Goal: Task Accomplishment & Management: Use online tool/utility

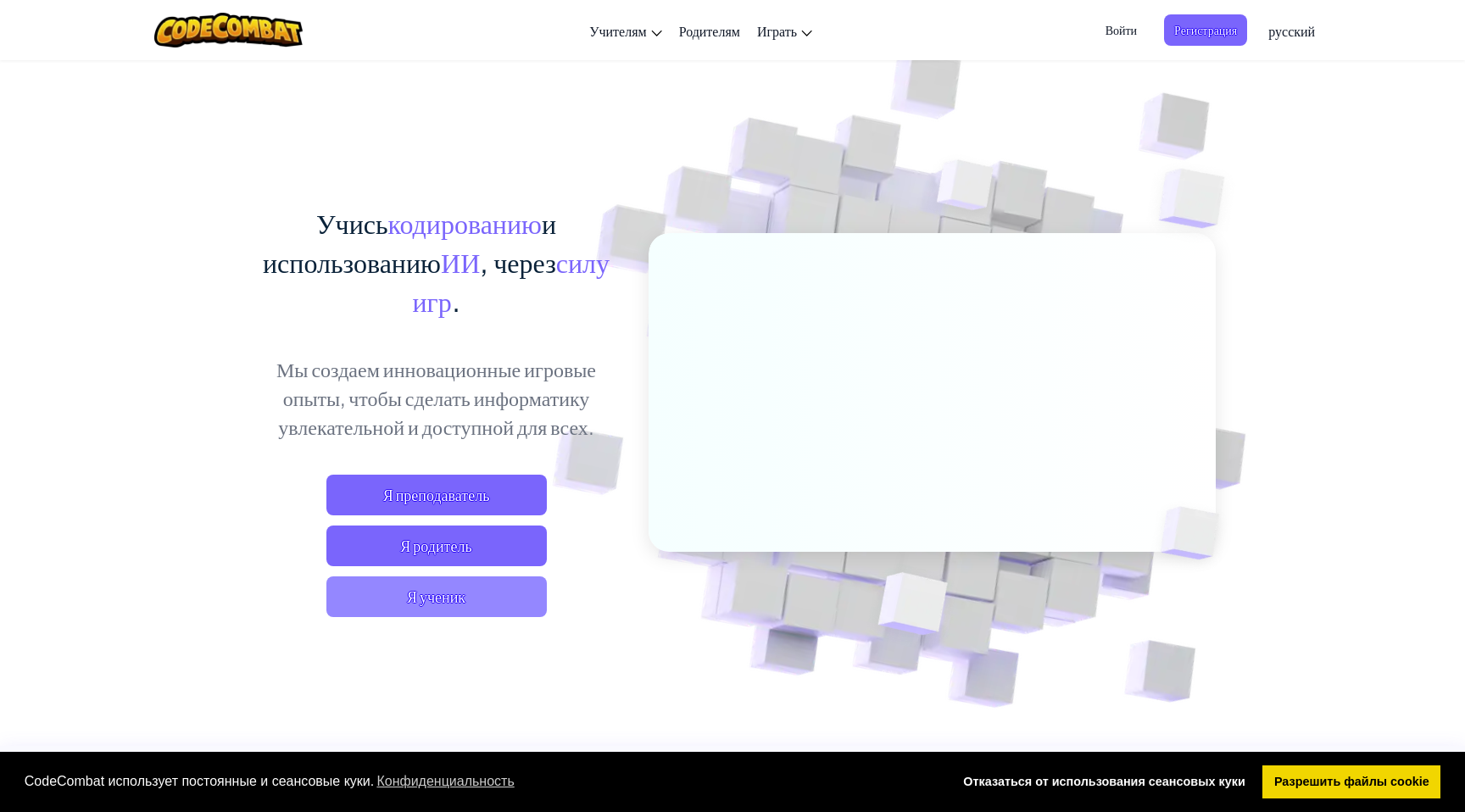
click at [379, 608] on span "Я ученик" at bounding box center [436, 597] width 221 height 41
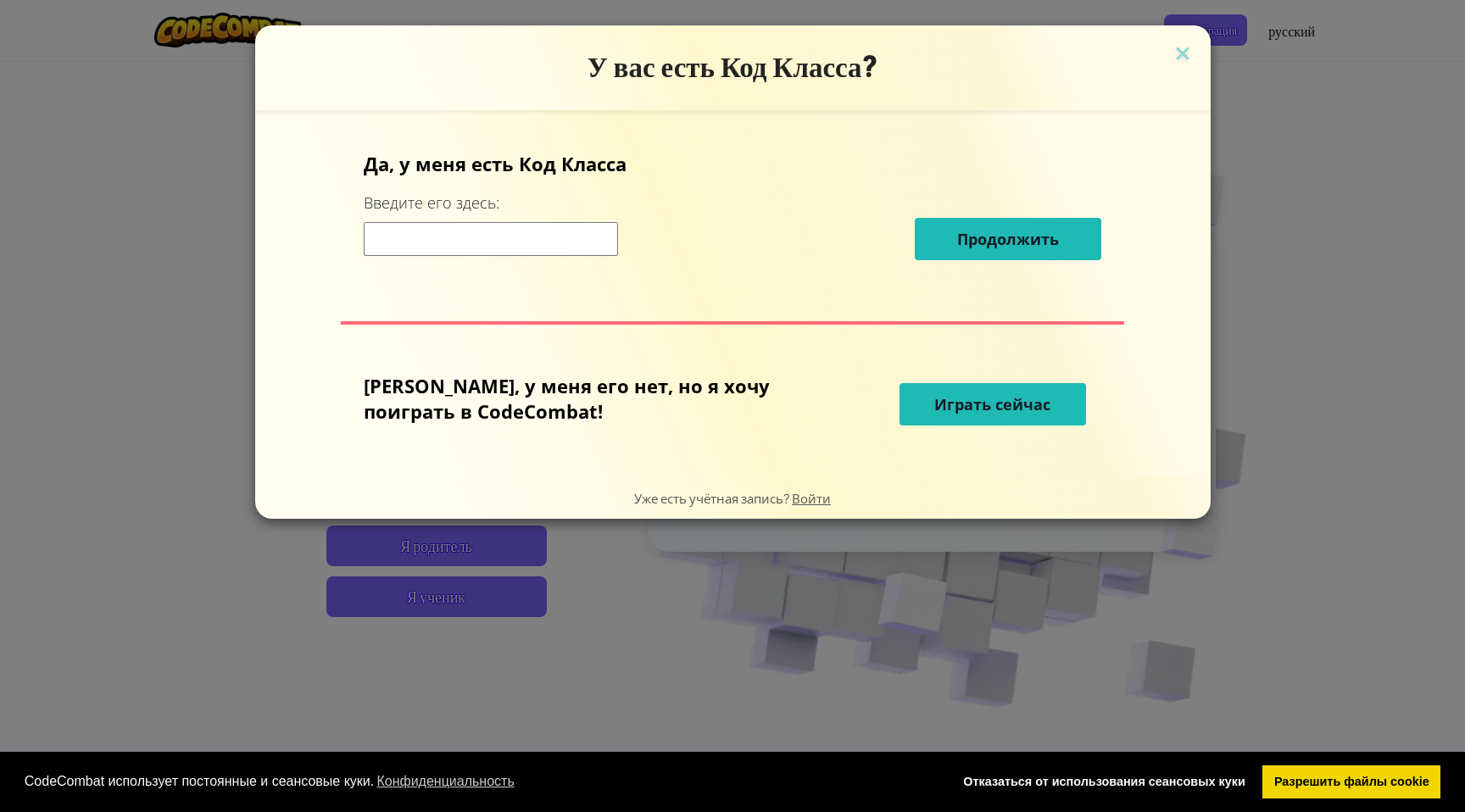
click at [560, 246] on input at bounding box center [491, 239] width 254 height 34
click at [935, 407] on span "Играть сейчас" at bounding box center [993, 405] width 116 height 21
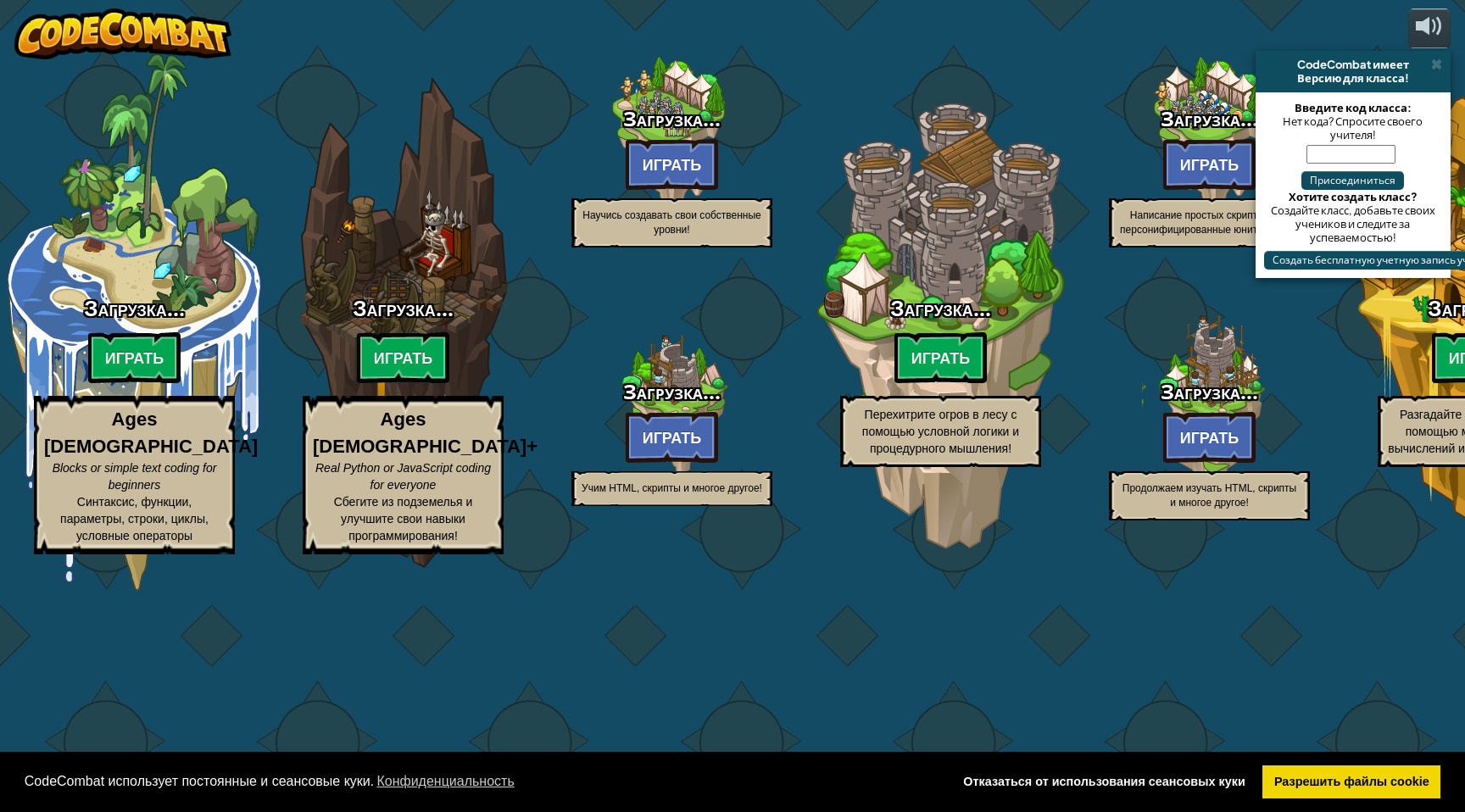
select select "ru"
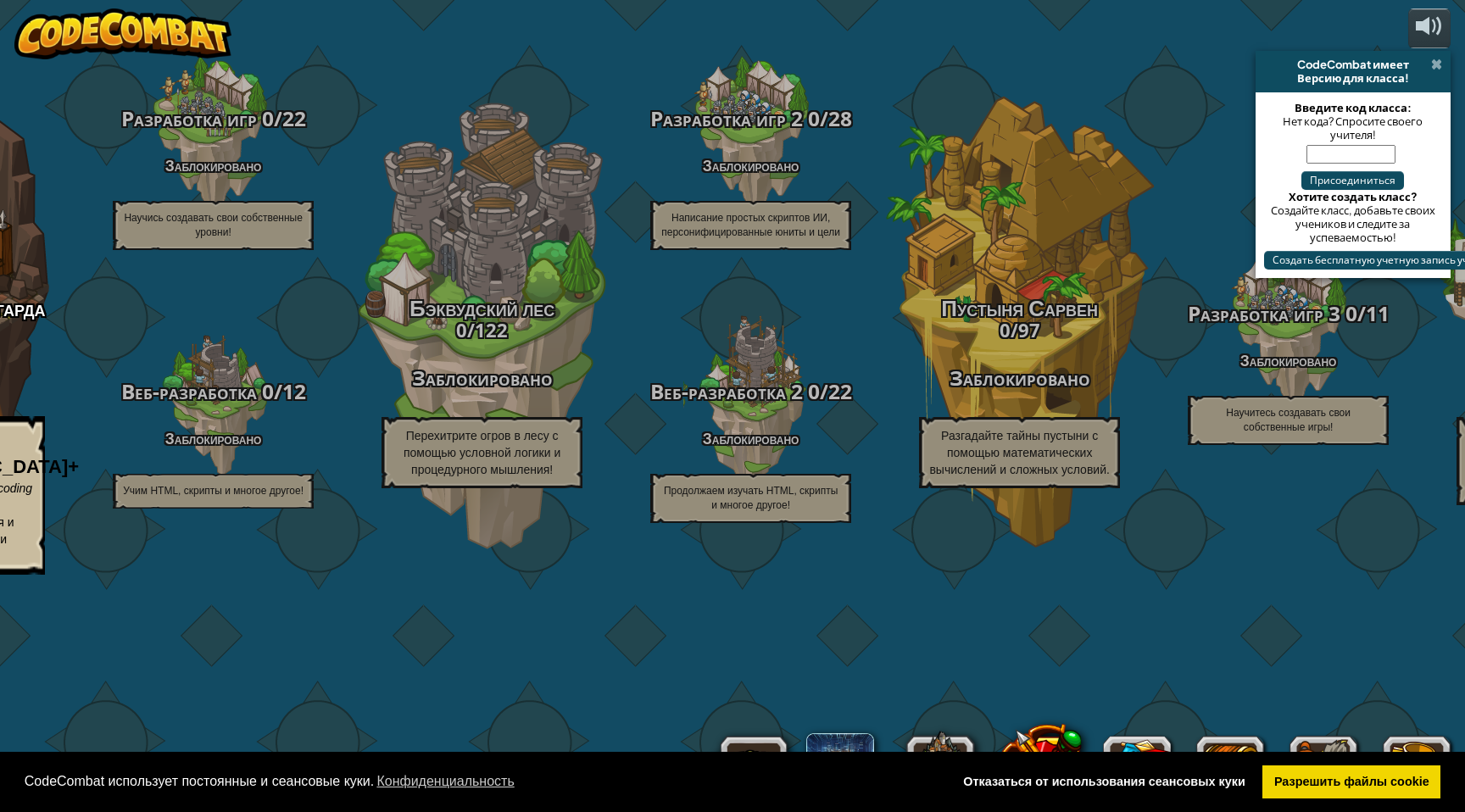
click at [1438, 67] on span at bounding box center [1436, 65] width 11 height 14
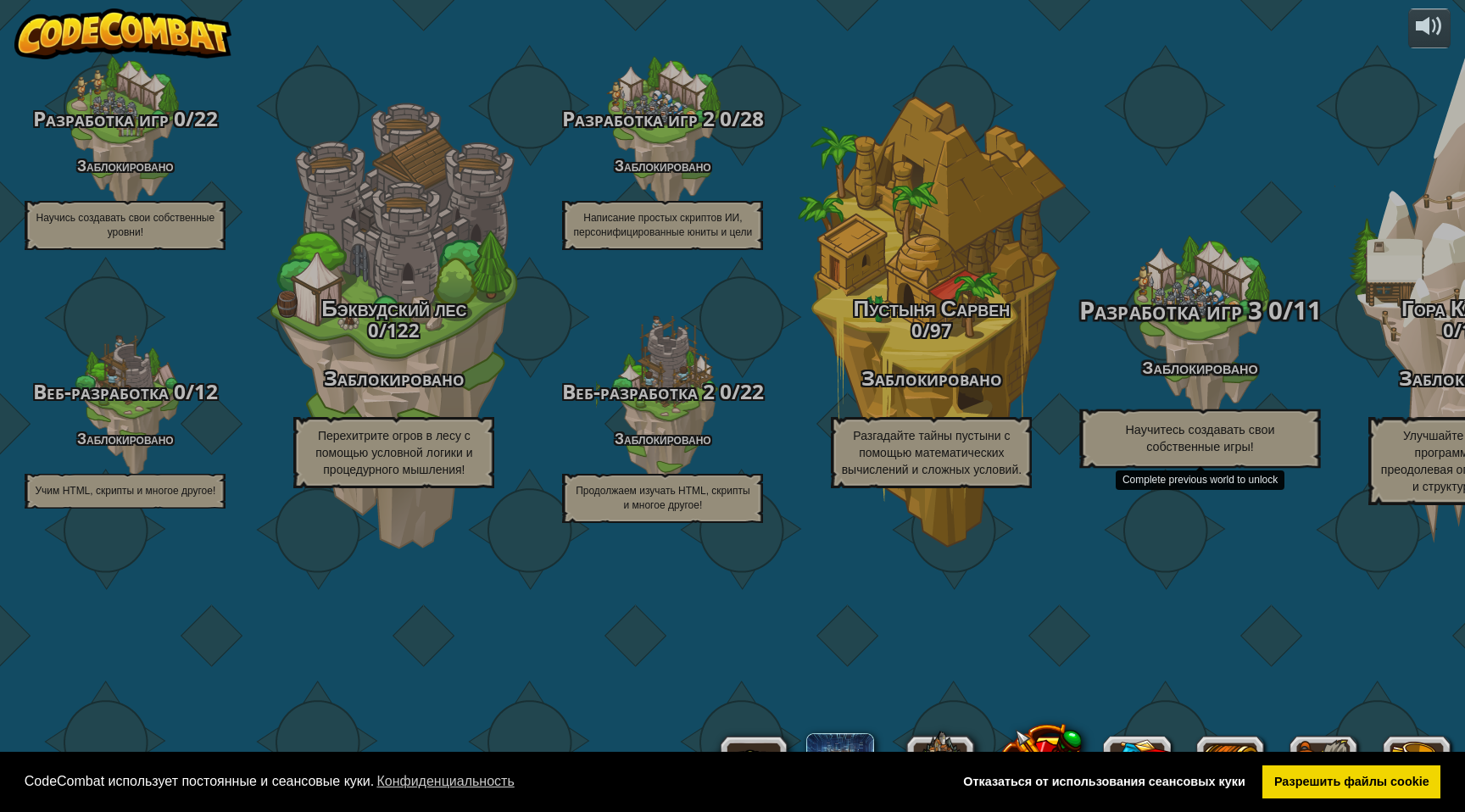
click at [1196, 468] on div "Разработка игр 3 0 / 11 Заблокировано Научитесь создавать свои собственные игры!" at bounding box center [1200, 382] width 323 height 171
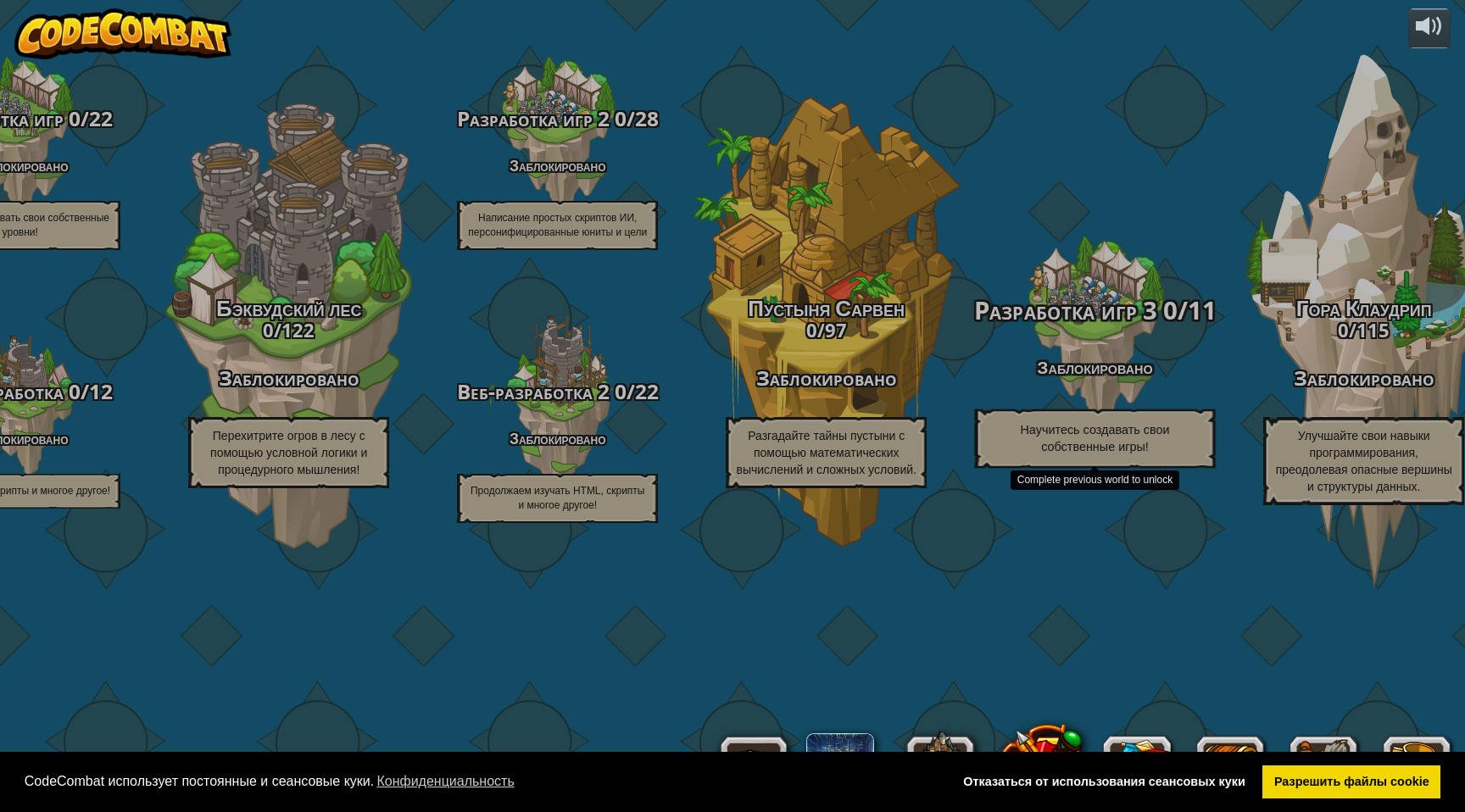
click at [1169, 454] on span "Научитесь создавать свои собственные игры!" at bounding box center [1096, 438] width 150 height 31
click at [1148, 327] on span "Разработка игр 3" at bounding box center [1066, 310] width 183 height 34
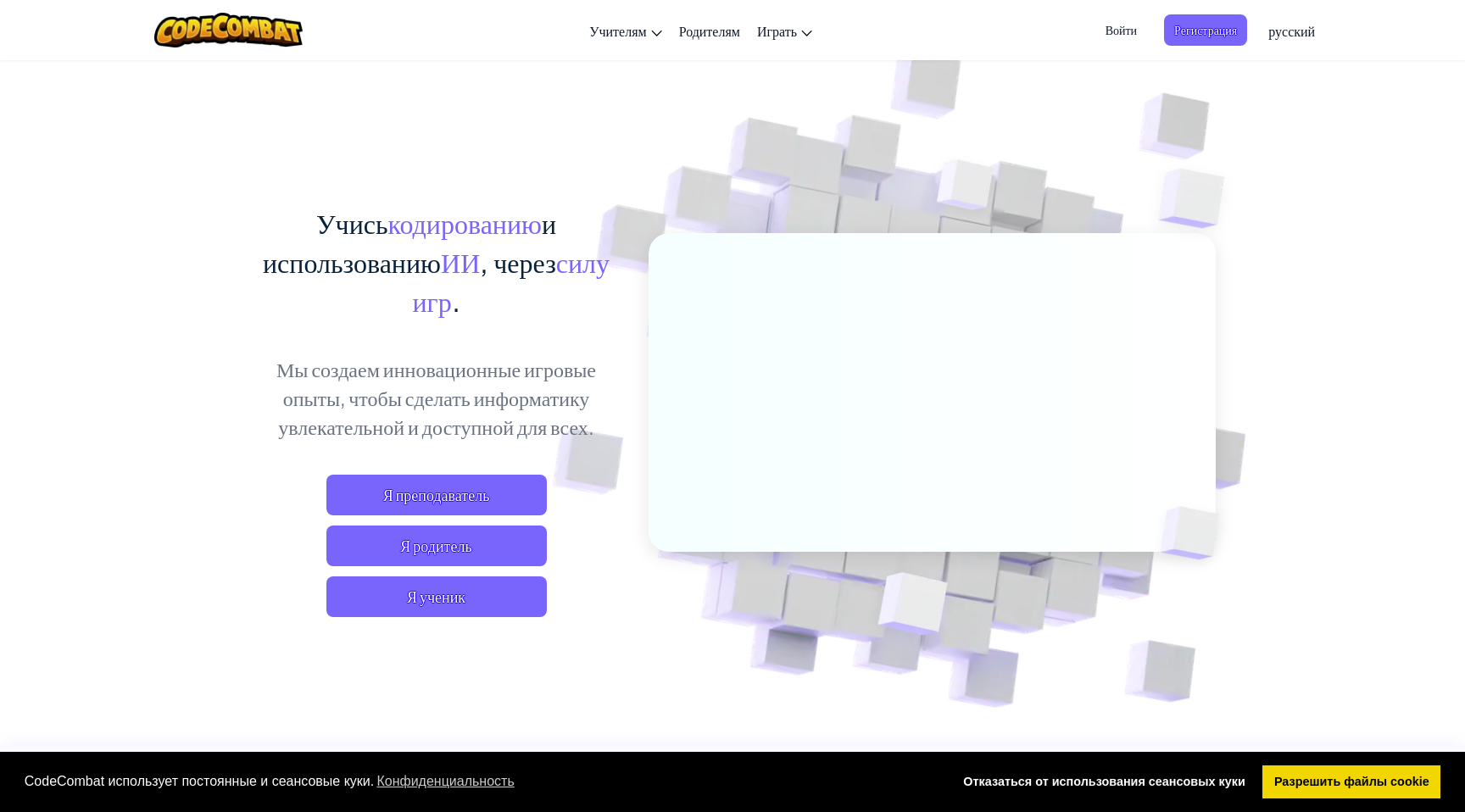
click at [534, 166] on div "Учись кодированию и использованию ИИ , через силу игр . Мы создаем инновационны…" at bounding box center [732, 369] width 967 height 619
click at [411, 600] on span "Я ученик" at bounding box center [436, 597] width 221 height 41
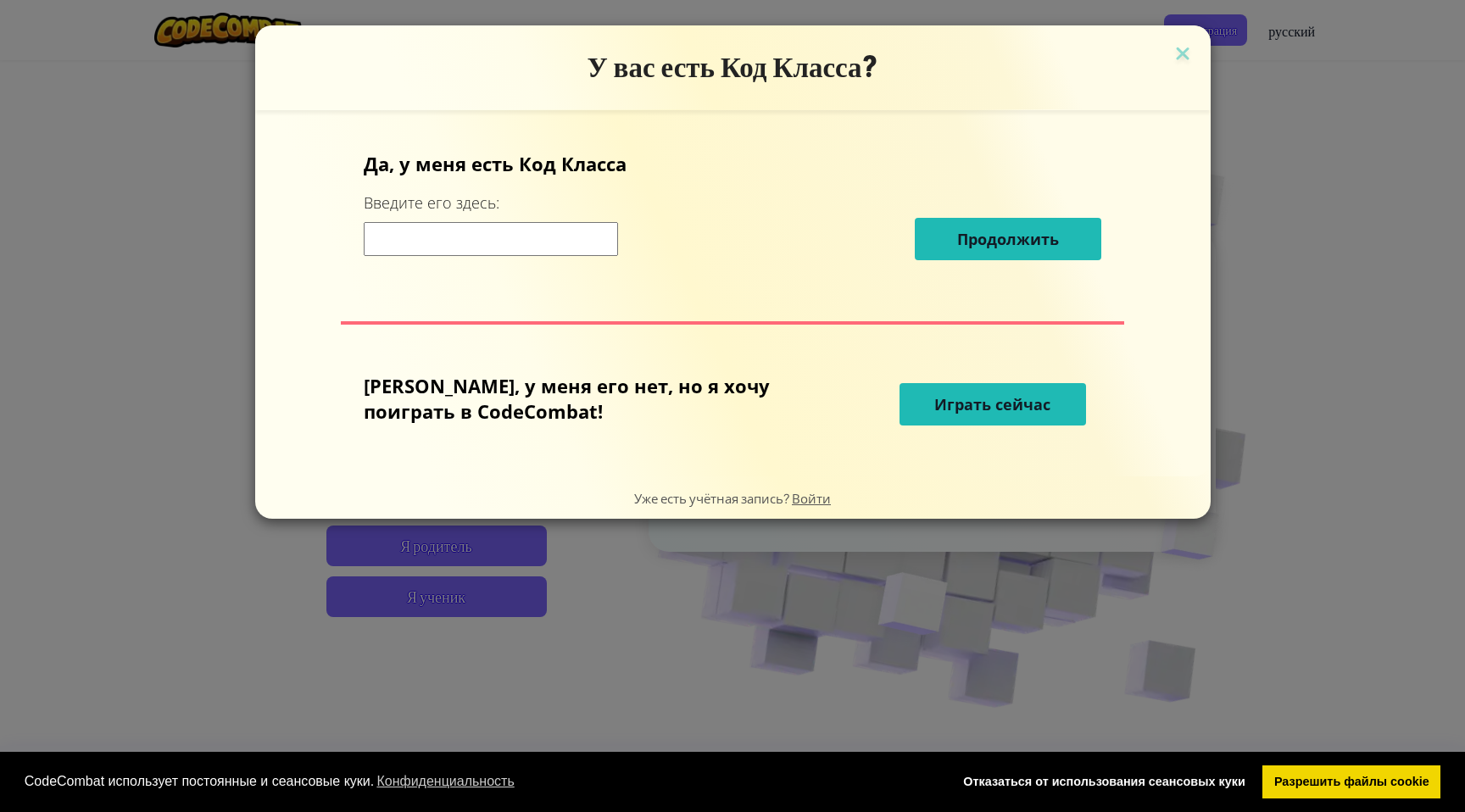
click at [935, 411] on span "Играть сейчас" at bounding box center [993, 405] width 116 height 21
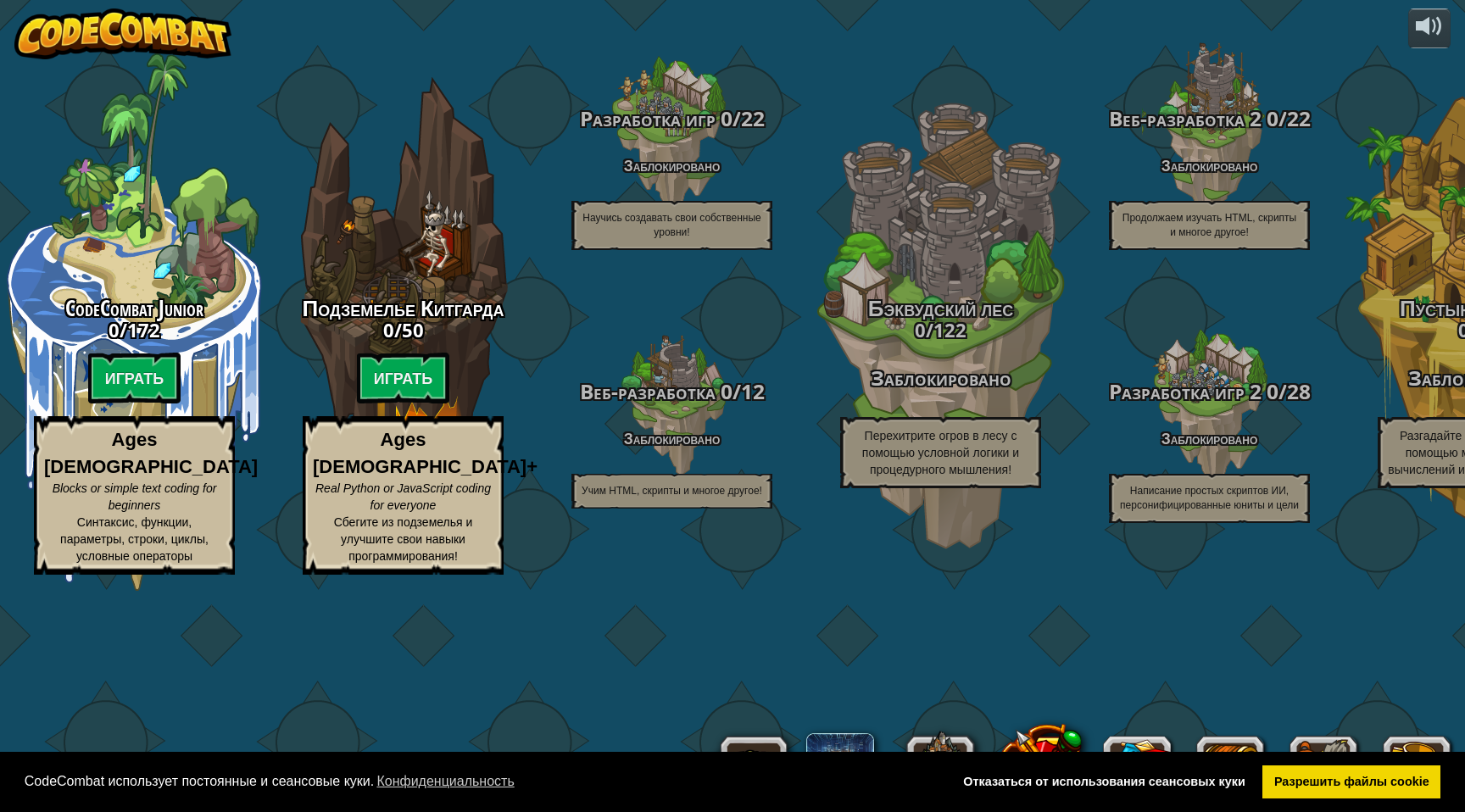
select select "ru"
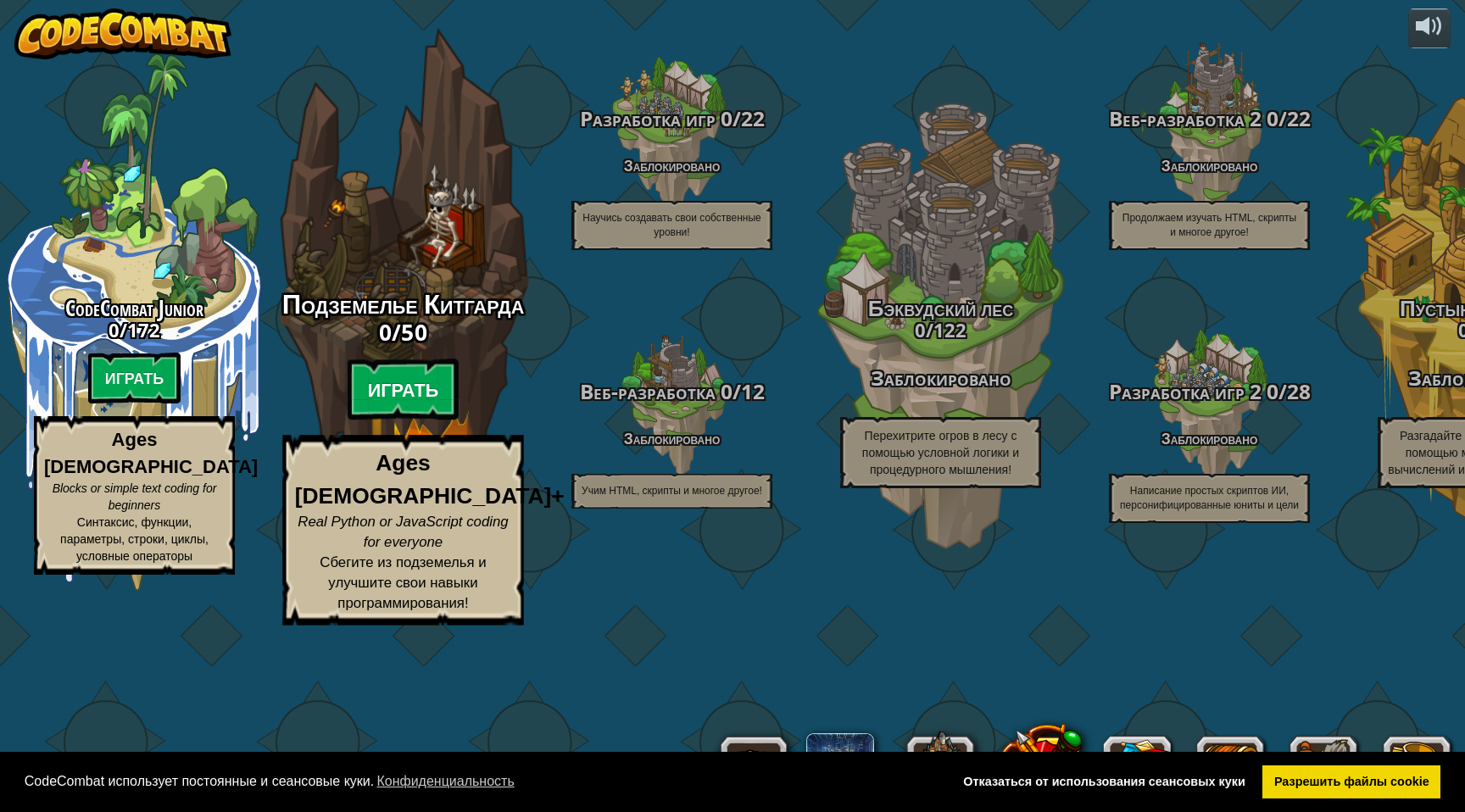
click at [418, 420] on btn "Играть" at bounding box center [403, 390] width 112 height 61
select select "ru"
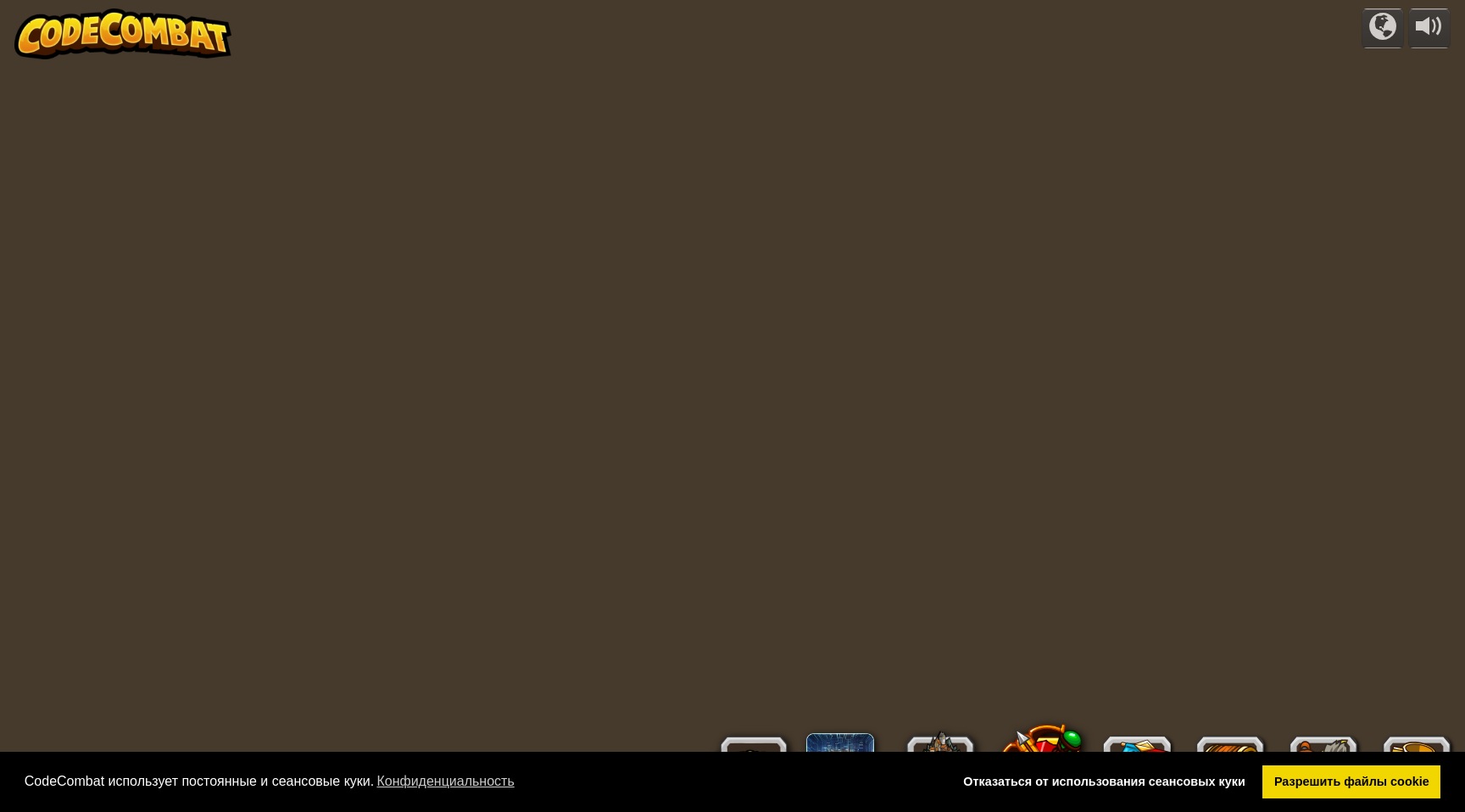
select select "ru"
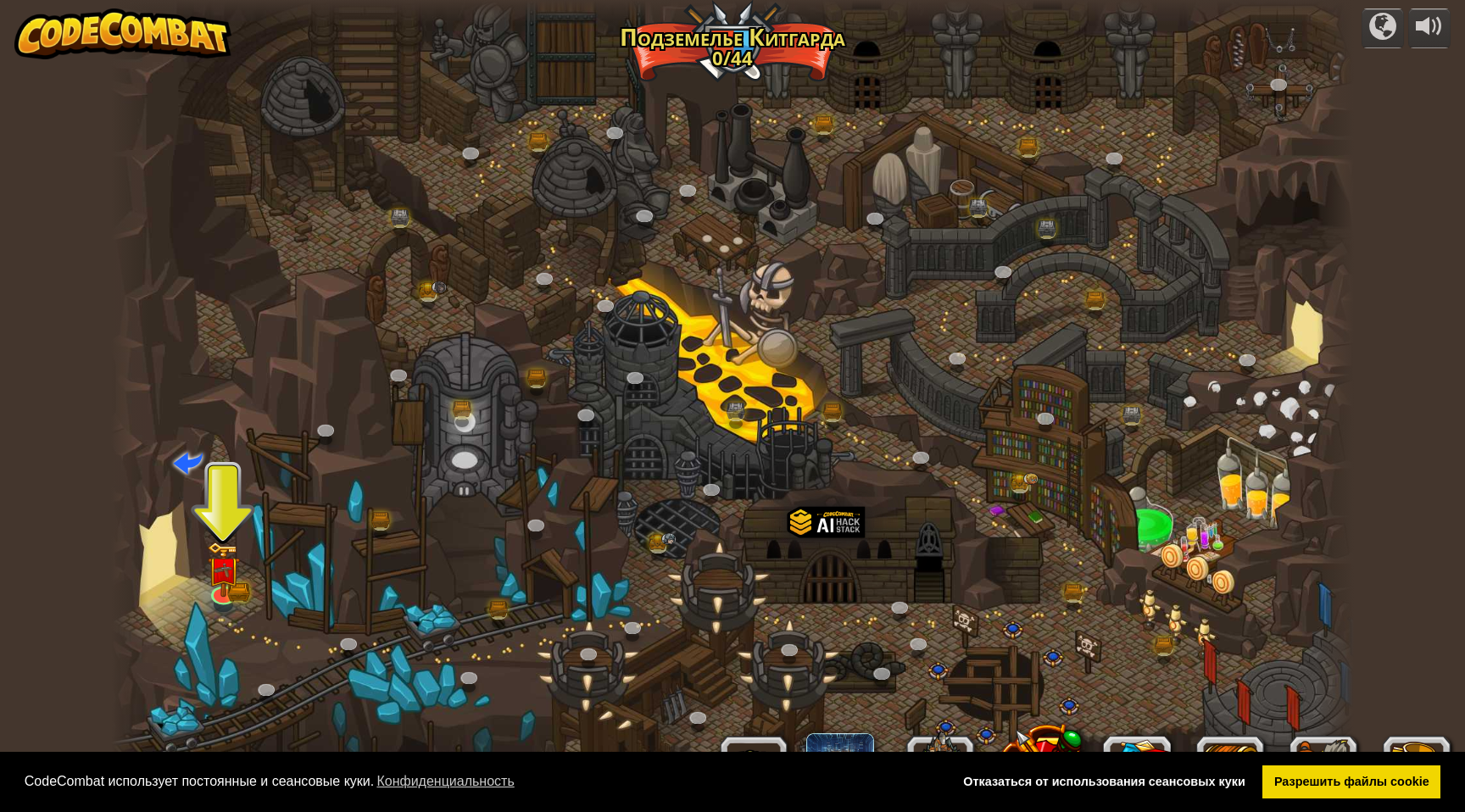
click at [192, 563] on div at bounding box center [732, 406] width 1243 height 812
click at [221, 567] on img at bounding box center [223, 557] width 20 height 20
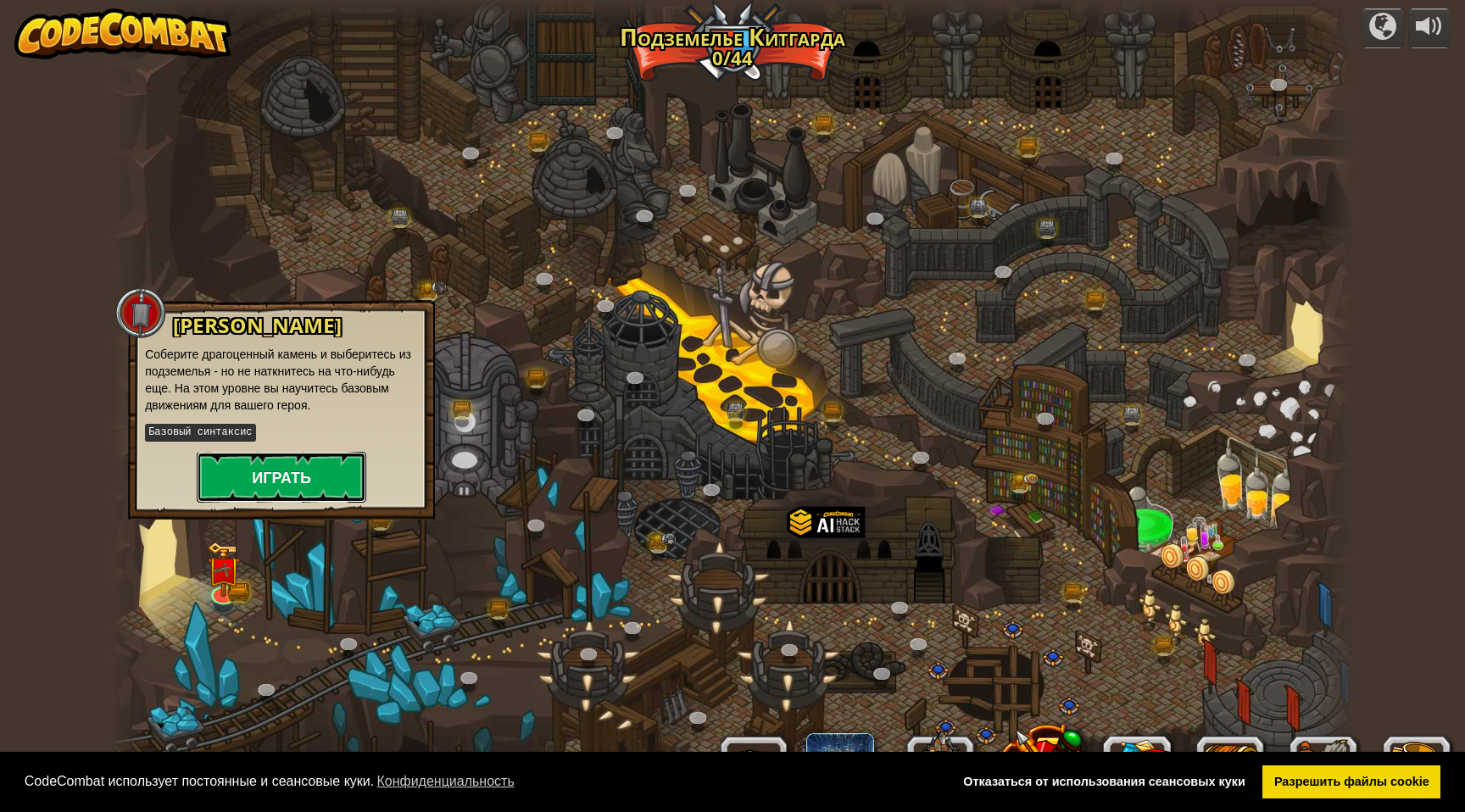
click at [259, 469] on button "Играть" at bounding box center [281, 477] width 170 height 51
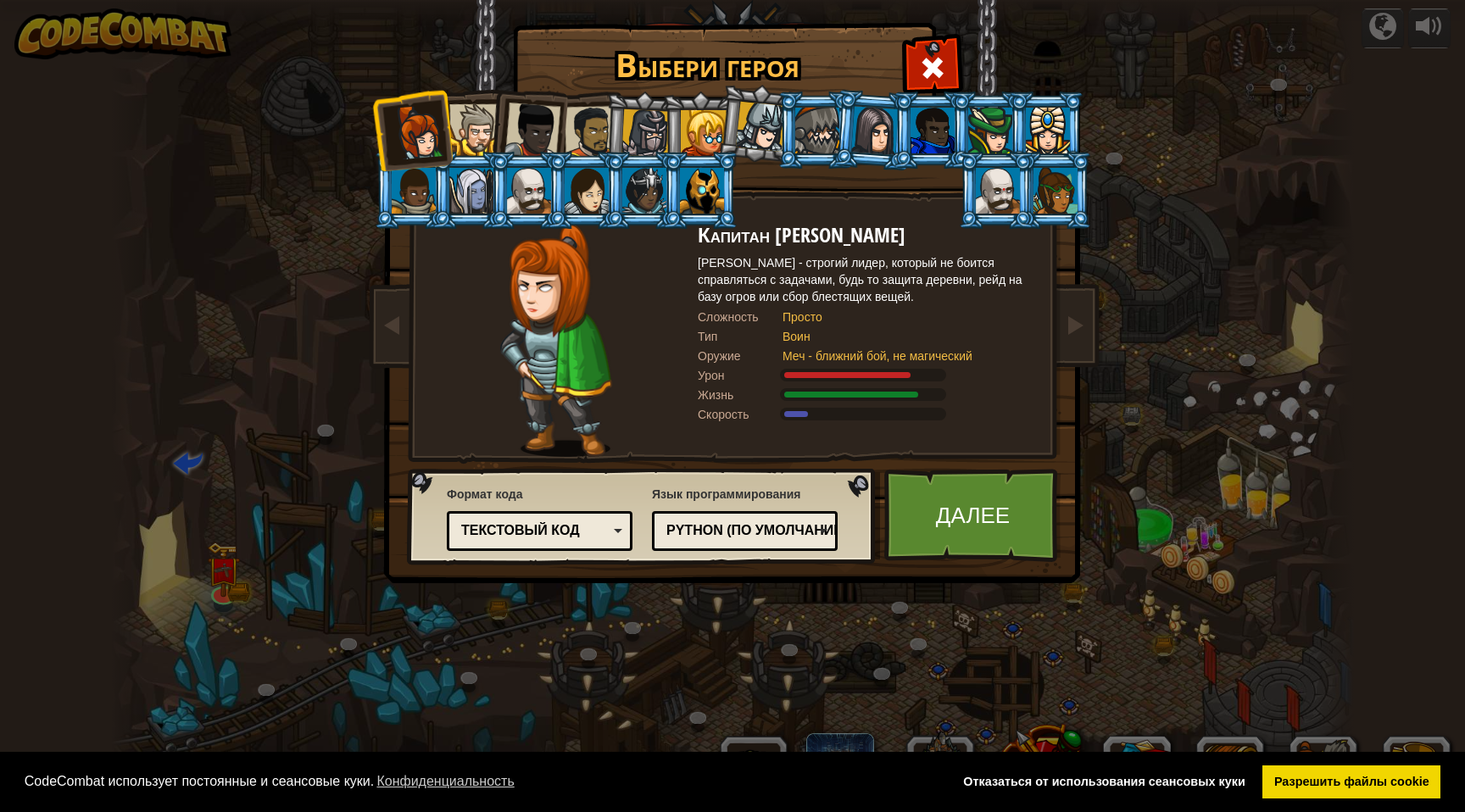
click at [778, 536] on div "Python (По умолчанию)" at bounding box center [740, 531] width 147 height 20
click at [762, 689] on div "Выбери героя 0 Капитан [PERSON_NAME] [PERSON_NAME] - строгий лидер, который не …" at bounding box center [732, 406] width 1465 height 812
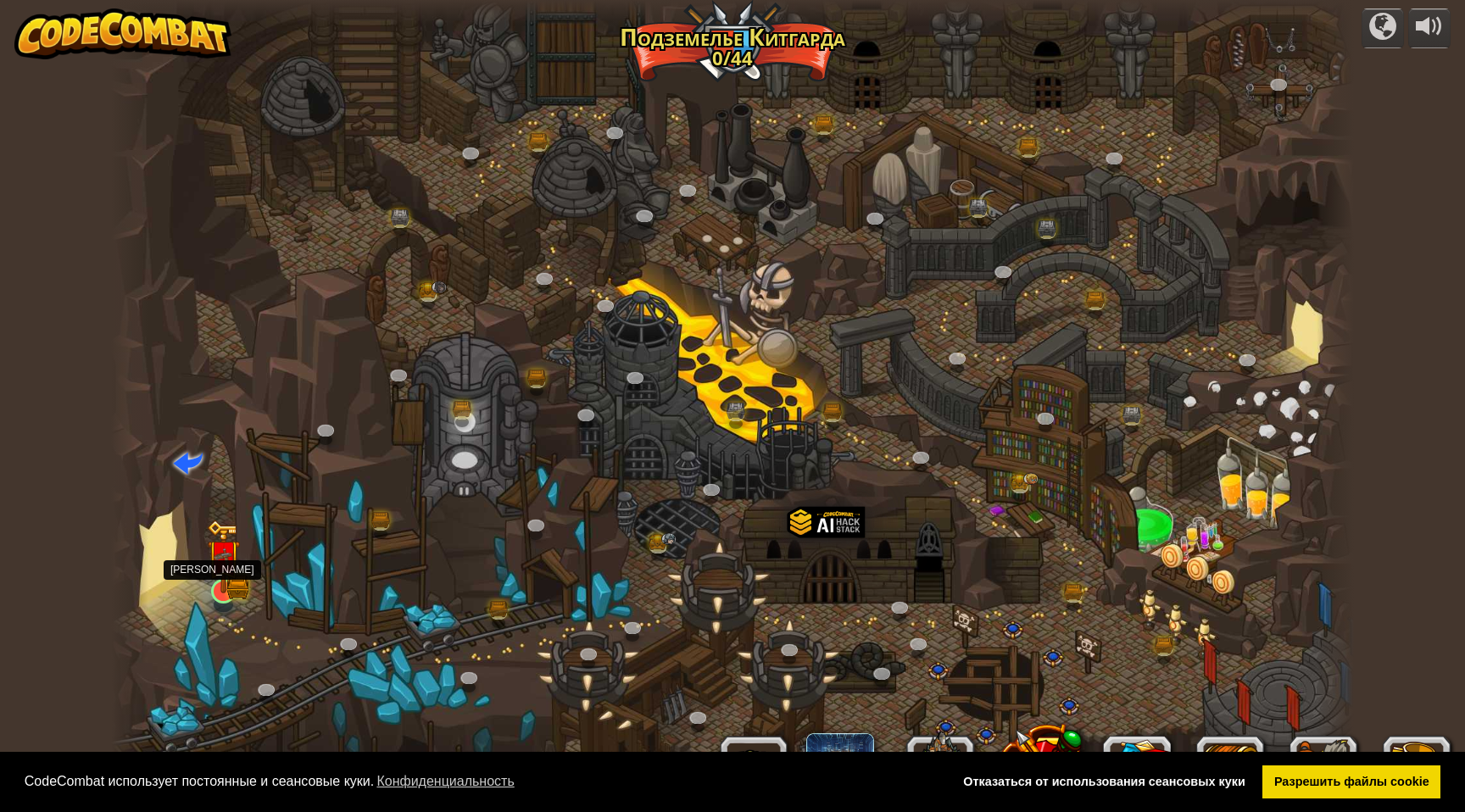
click at [230, 573] on img at bounding box center [223, 556] width 34 height 74
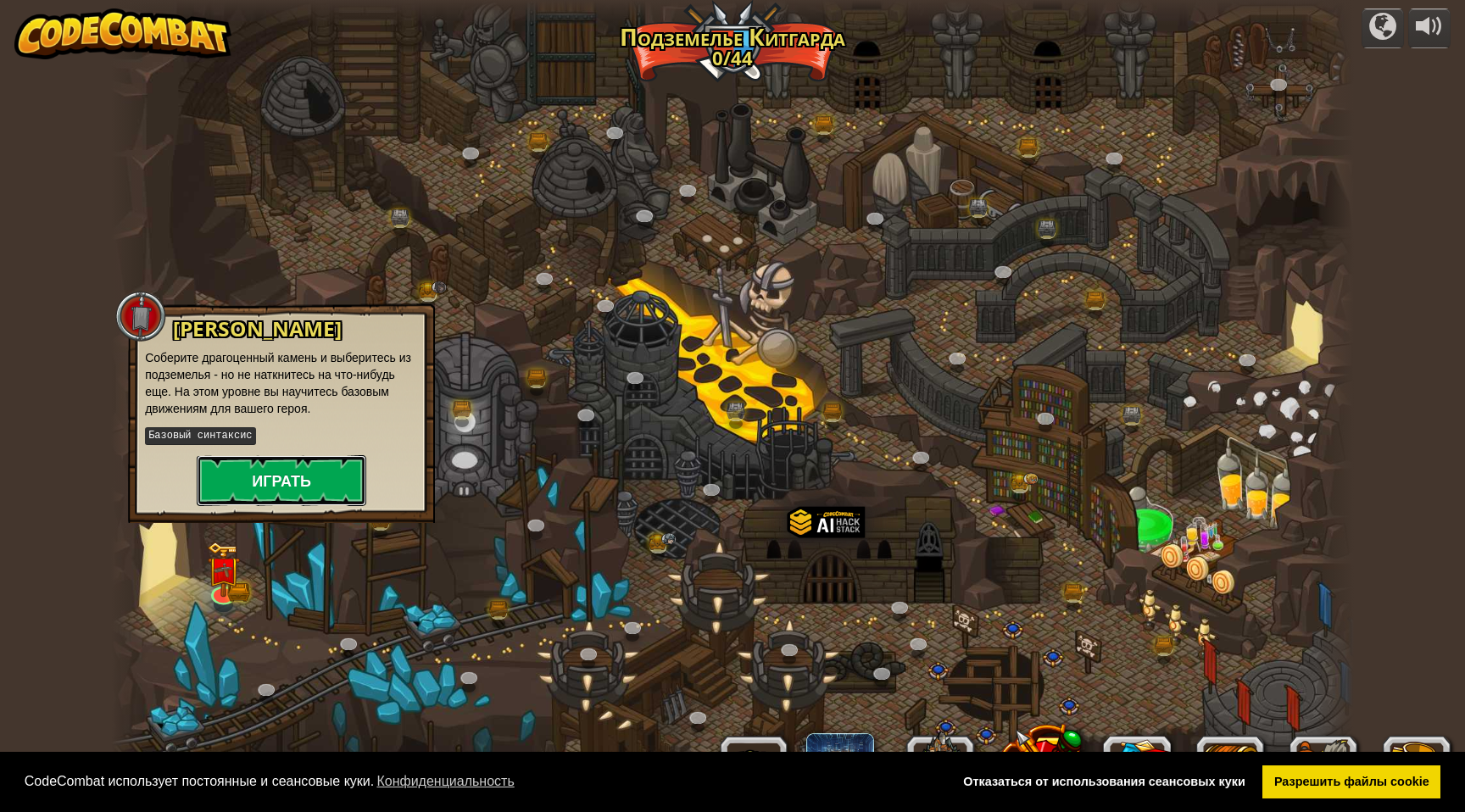
click at [271, 472] on button "Играть" at bounding box center [281, 481] width 170 height 51
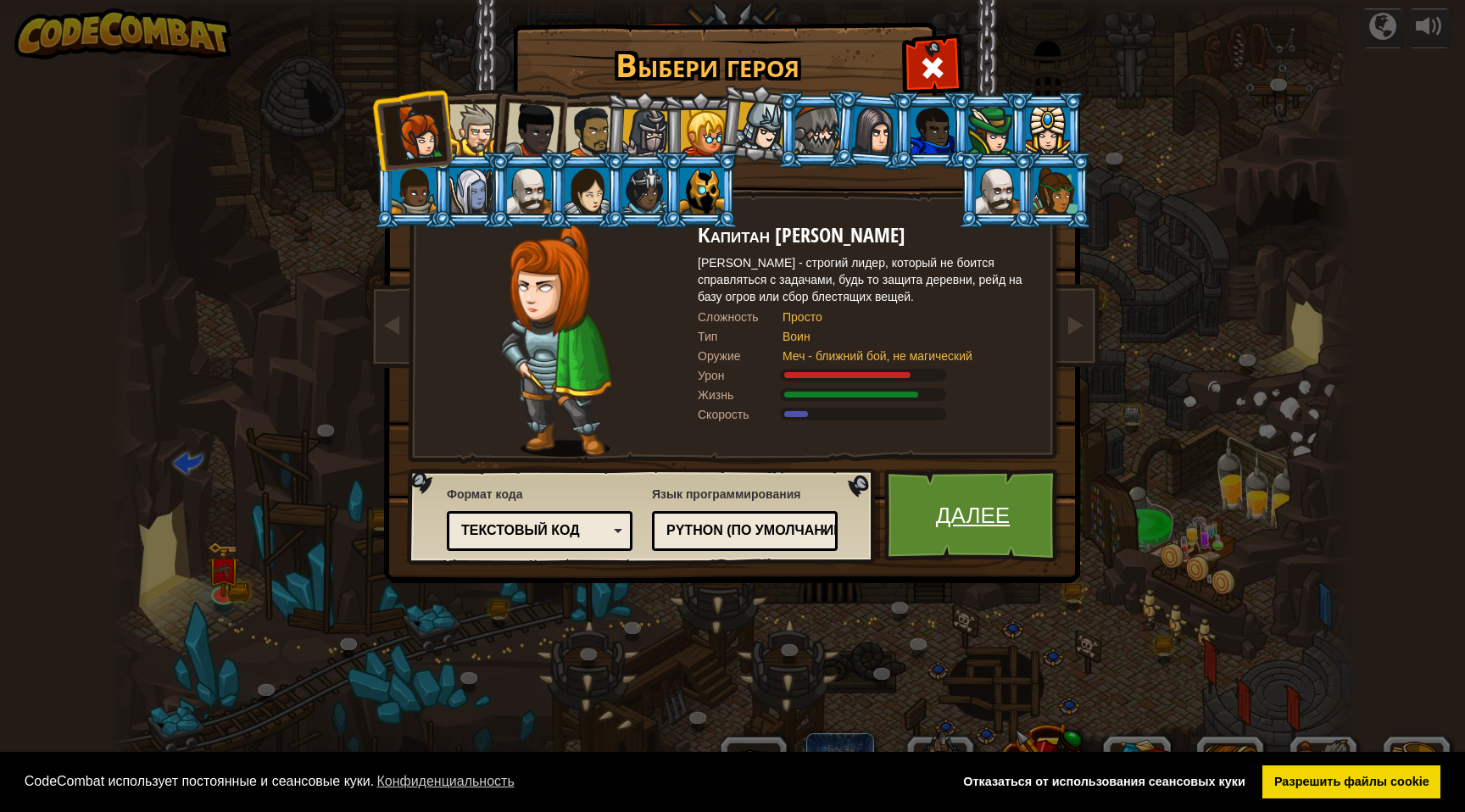
click at [960, 521] on link "Далее" at bounding box center [973, 515] width 177 height 93
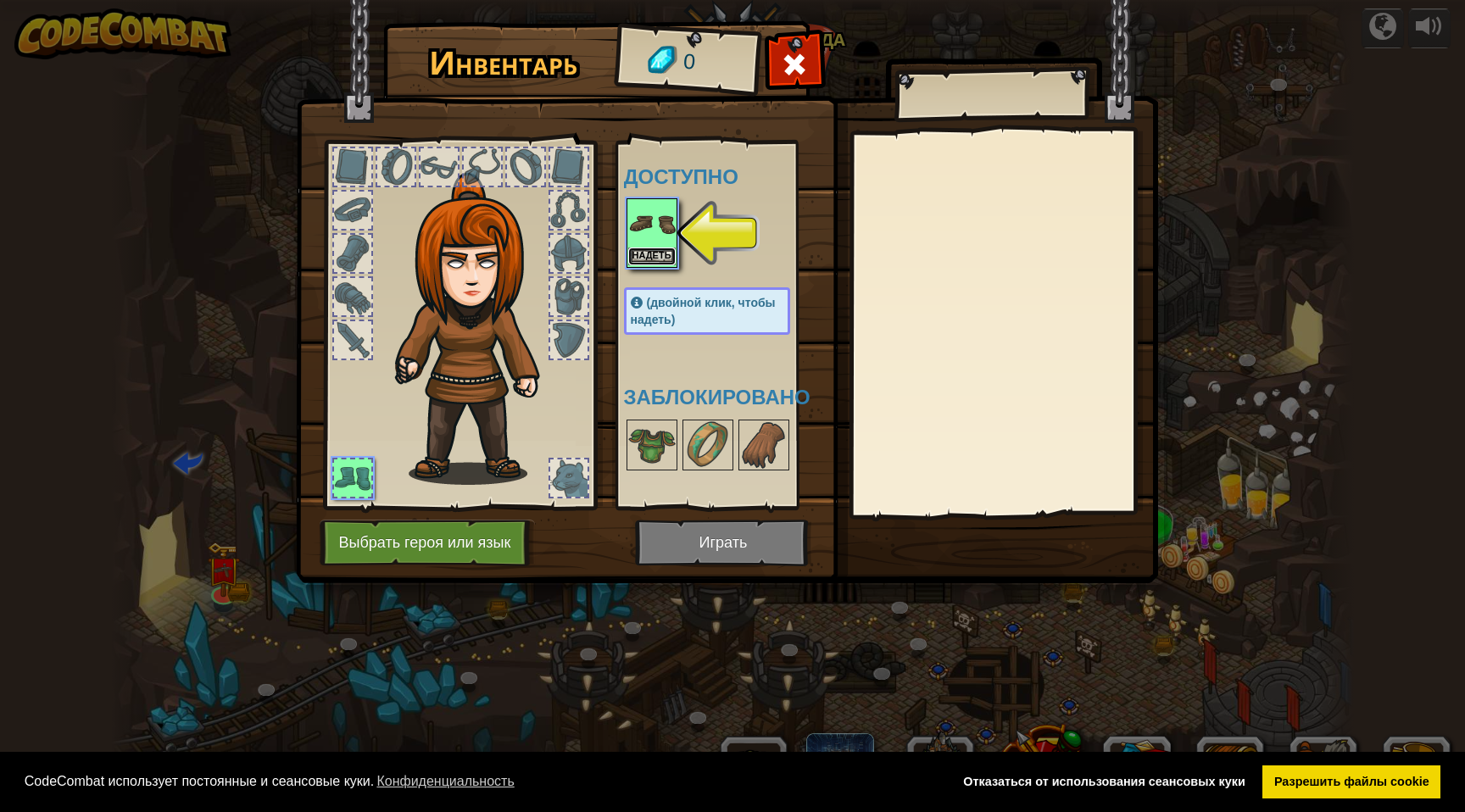
click at [660, 254] on button "Надеть" at bounding box center [652, 256] width 48 height 18
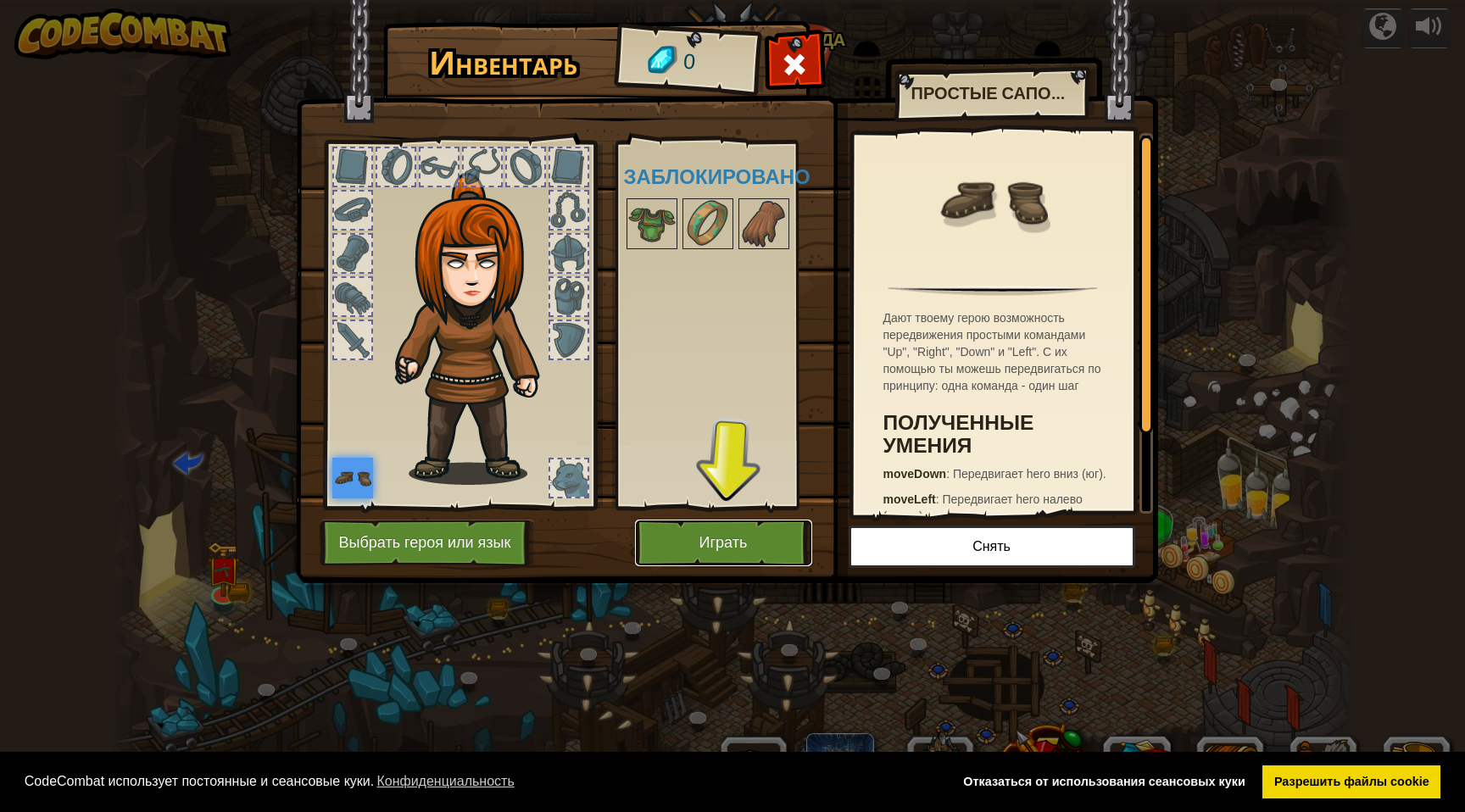
click at [703, 552] on button "Играть" at bounding box center [723, 543] width 177 height 47
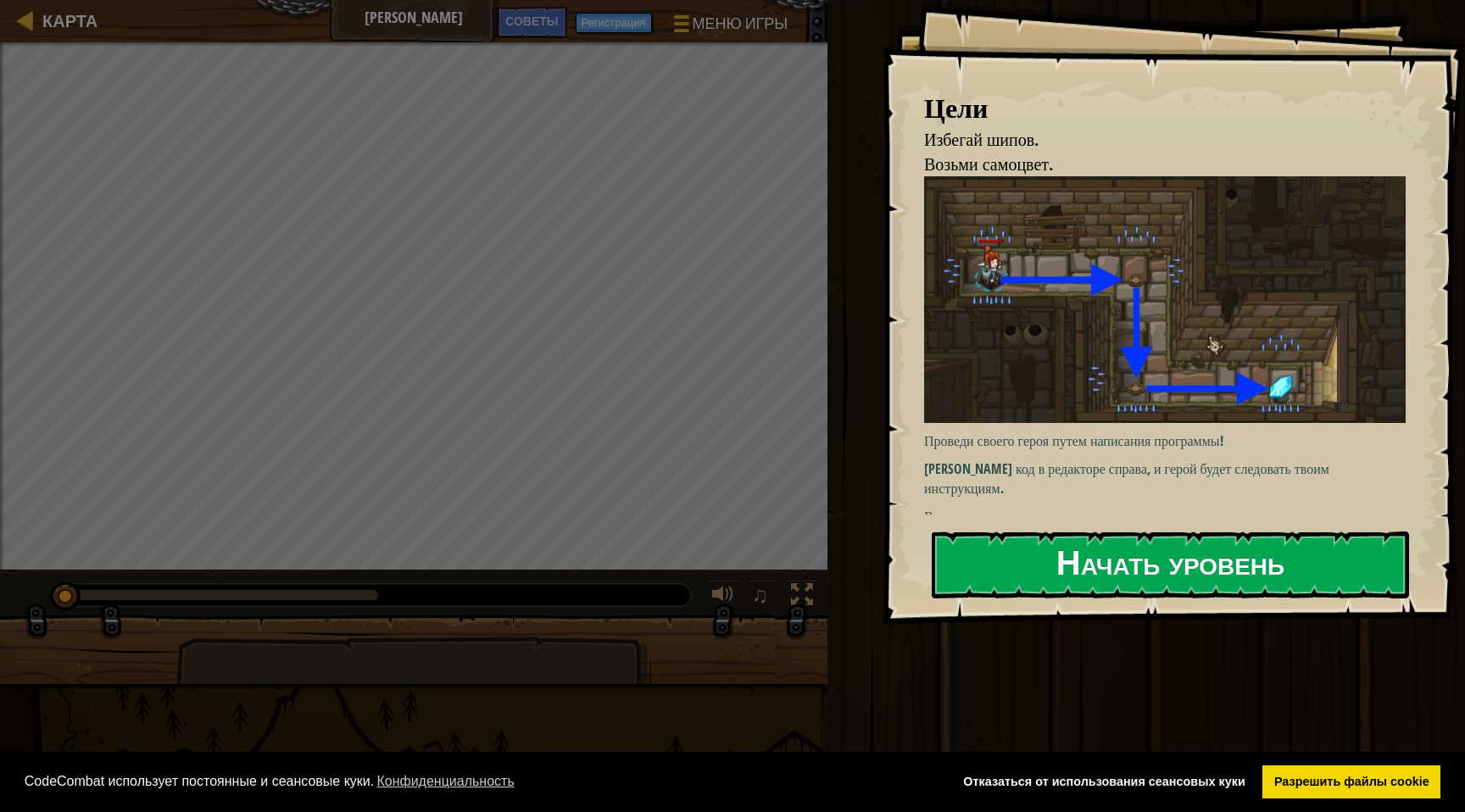
click at [1124, 553] on button "Начать уровень" at bounding box center [1171, 565] width 477 height 67
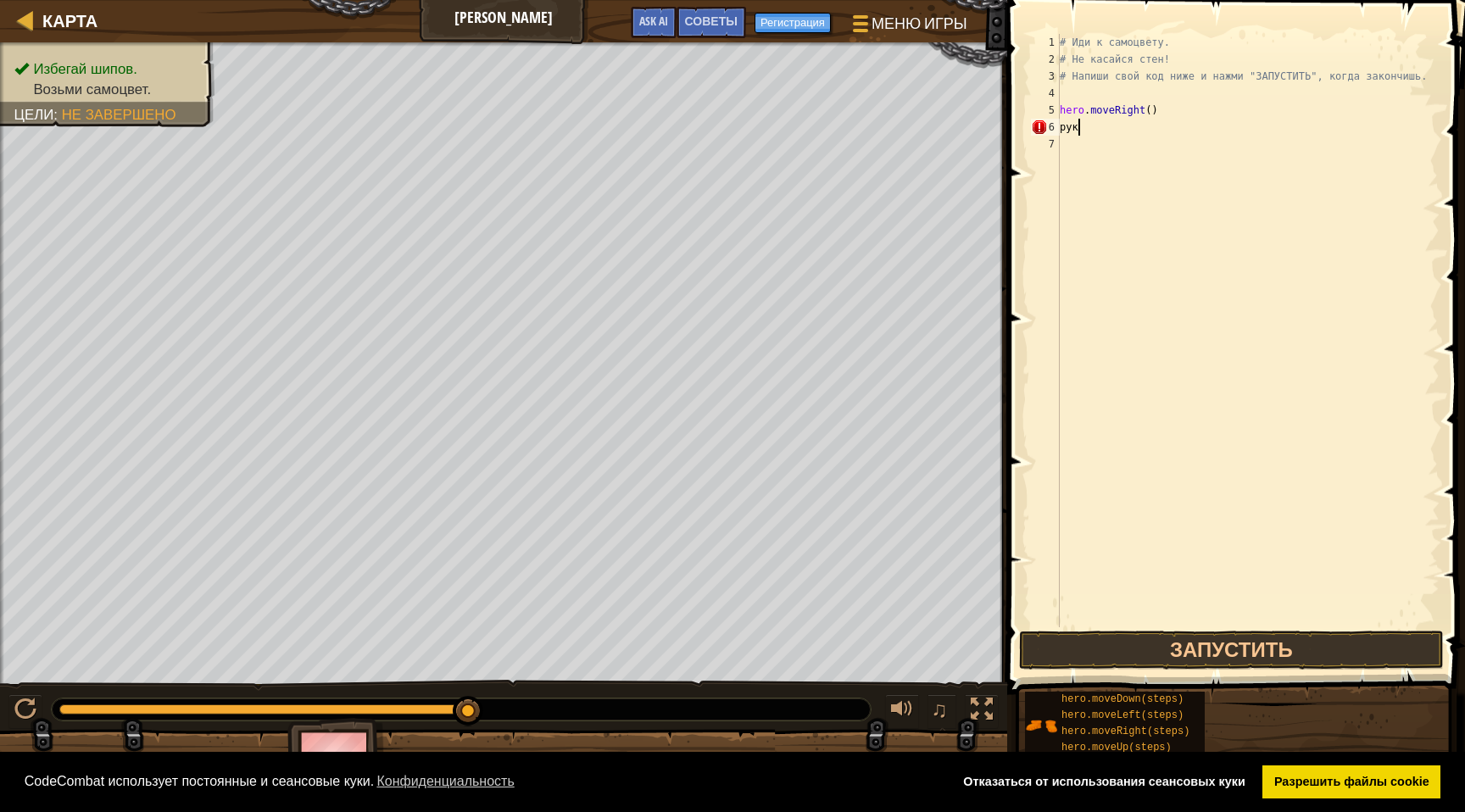
scroll to position [8, 0]
type textarea "р"
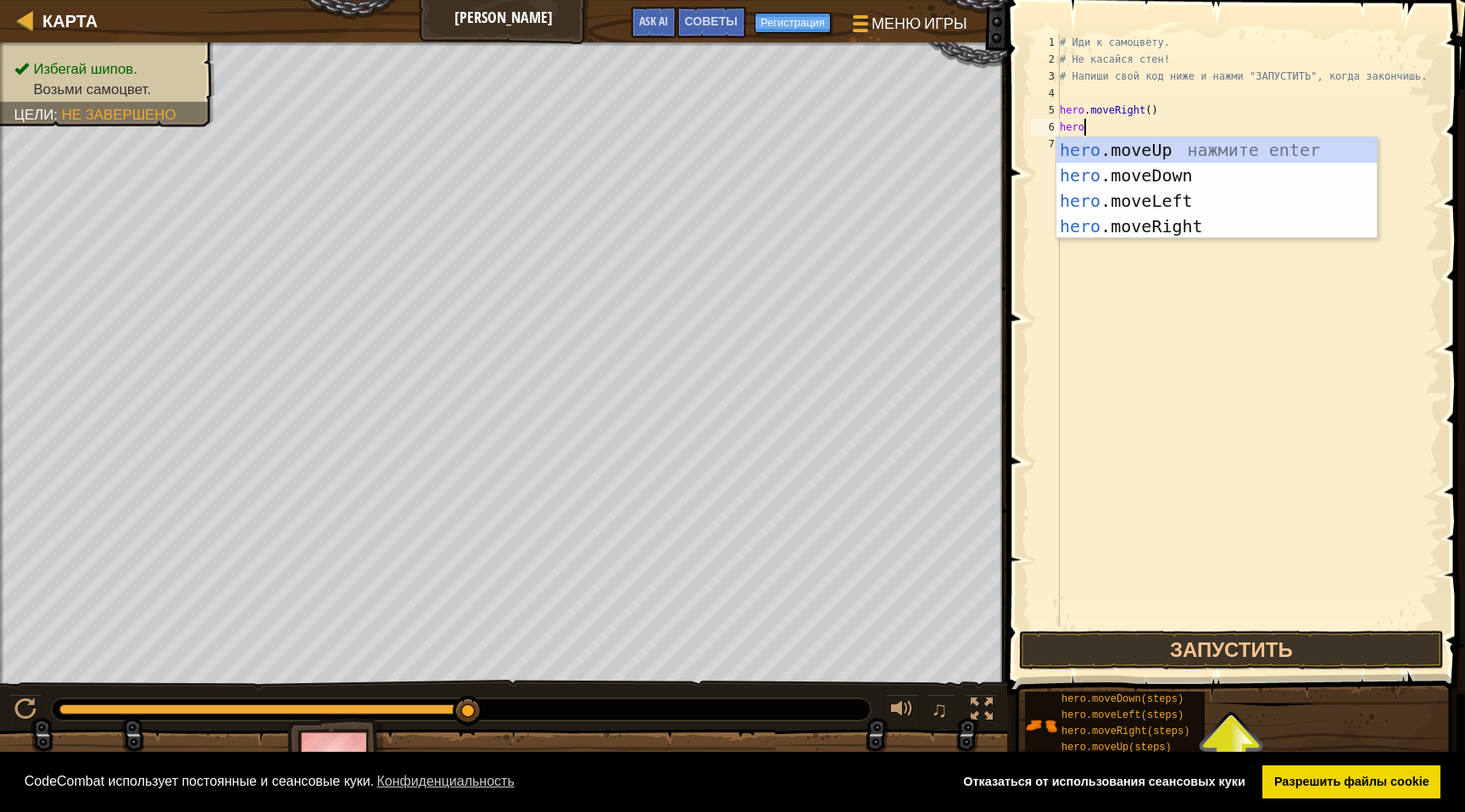
scroll to position [8, 2]
type textarea "hero.move"
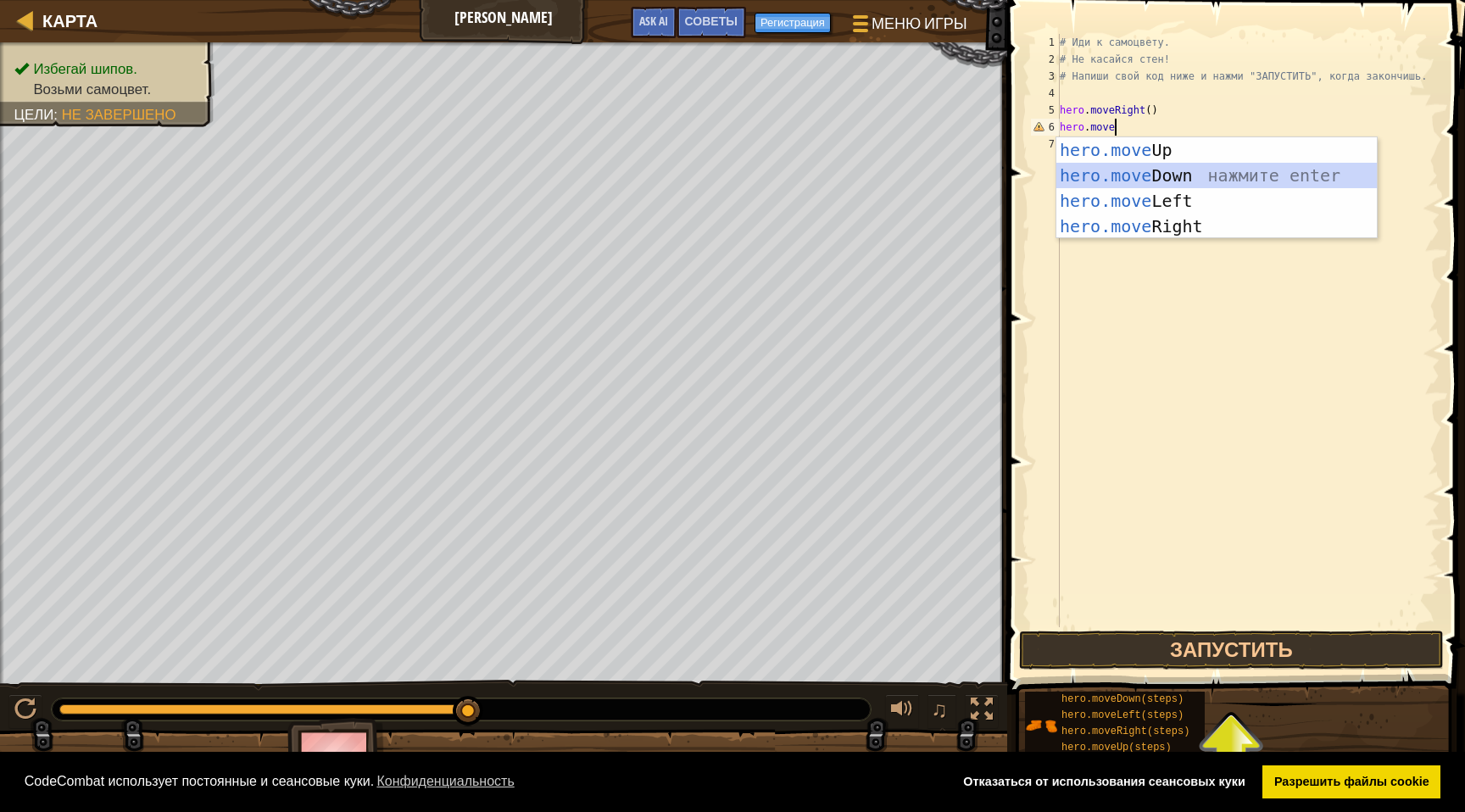
scroll to position [8, 0]
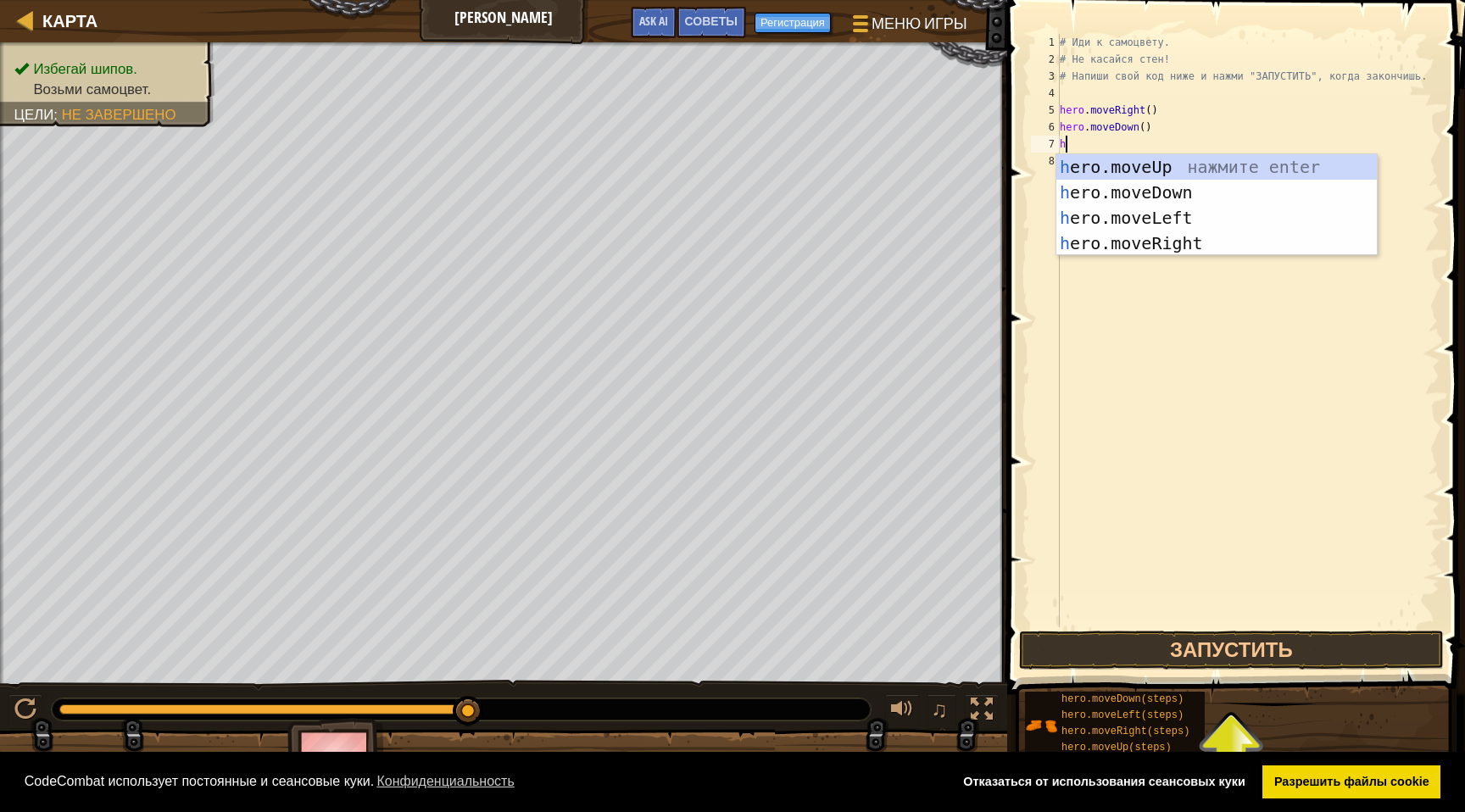
type textarea "her"
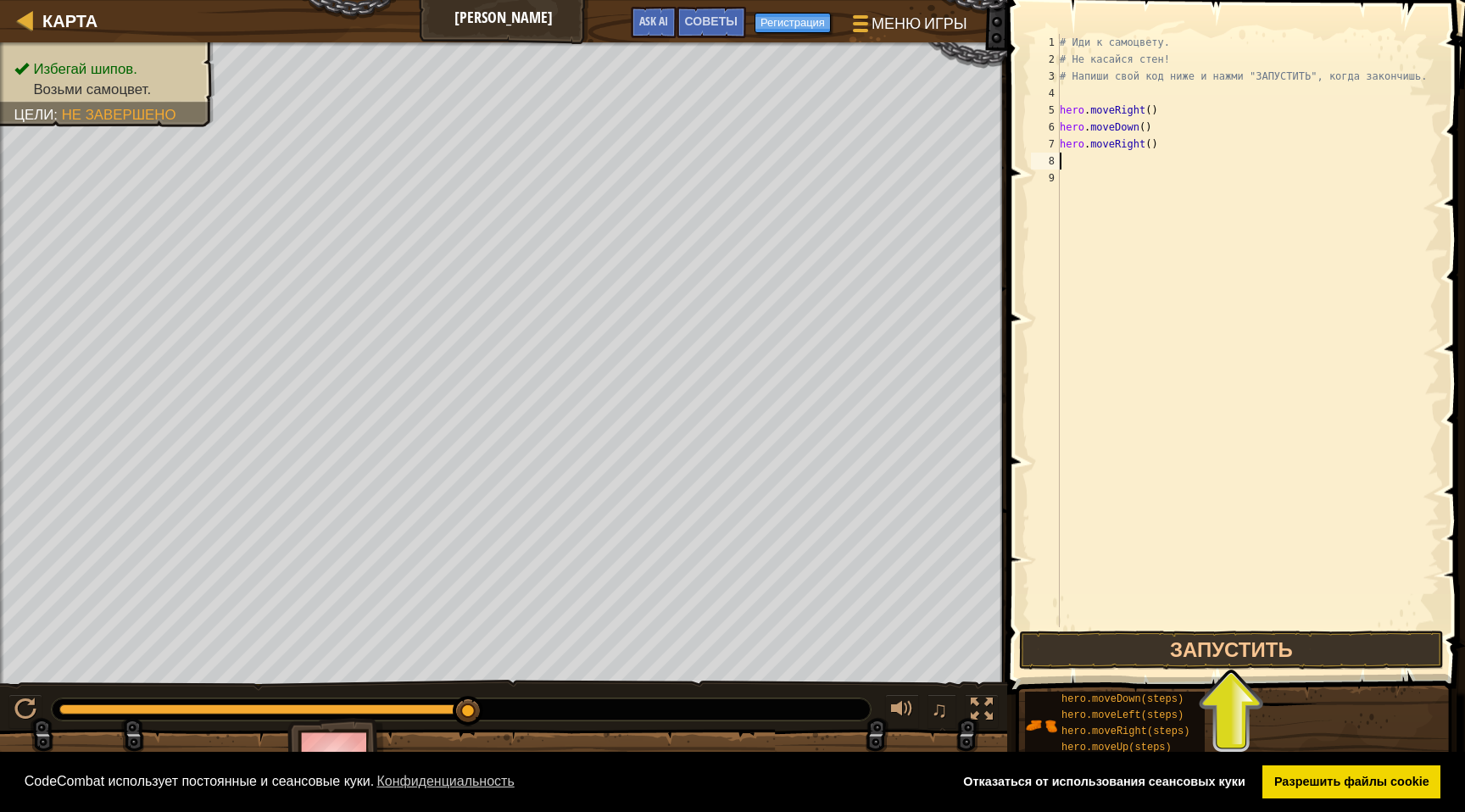
click at [1175, 206] on div "# Иди к самоцвету. # Не касайся стен! # Напиши свой код ниже и нажми "ЗАПУСТИТЬ…" at bounding box center [1248, 348] width 383 height 628
click at [1220, 645] on button "Запустить" at bounding box center [1231, 649] width 425 height 39
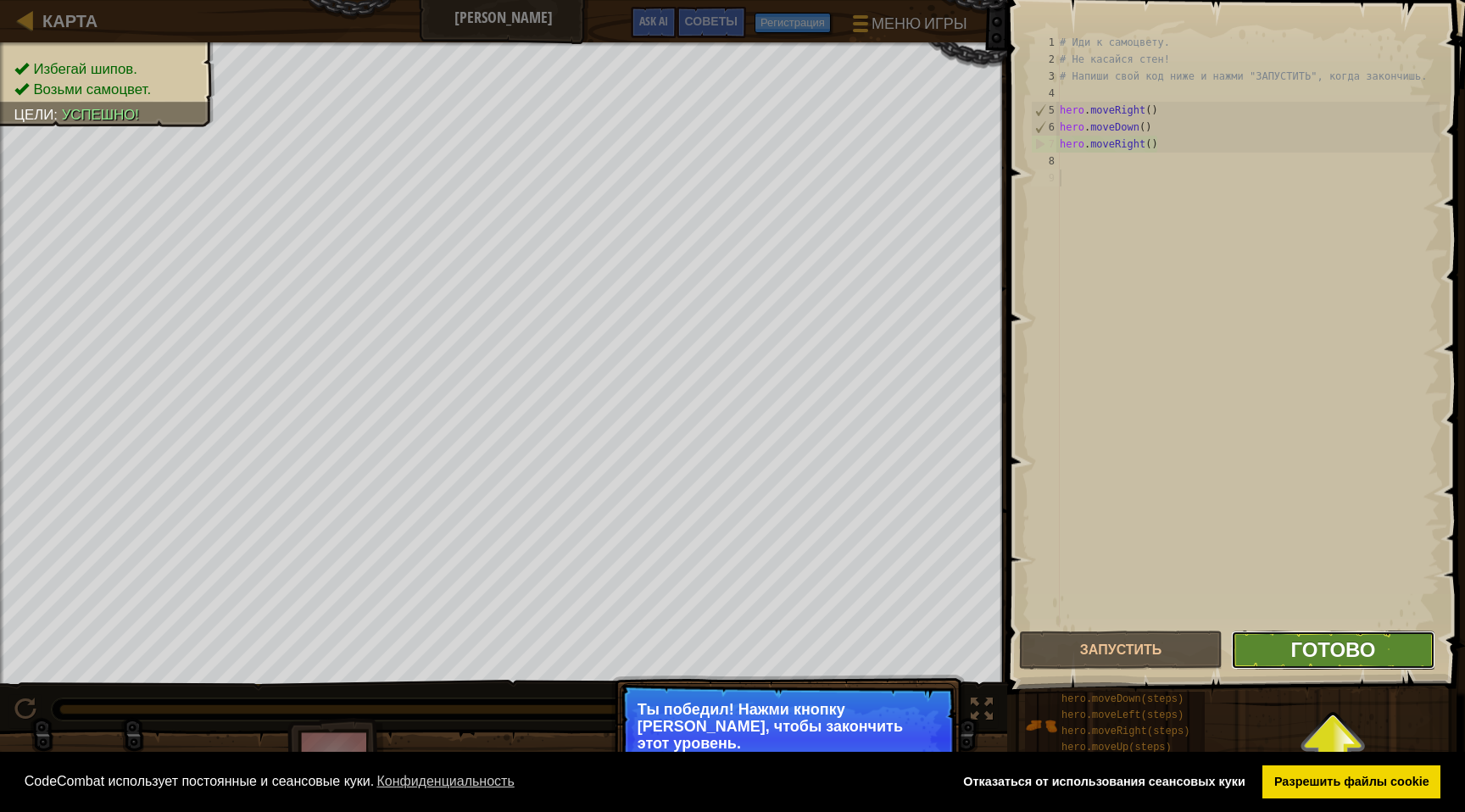
click at [1299, 653] on span "Готово" at bounding box center [1333, 649] width 85 height 27
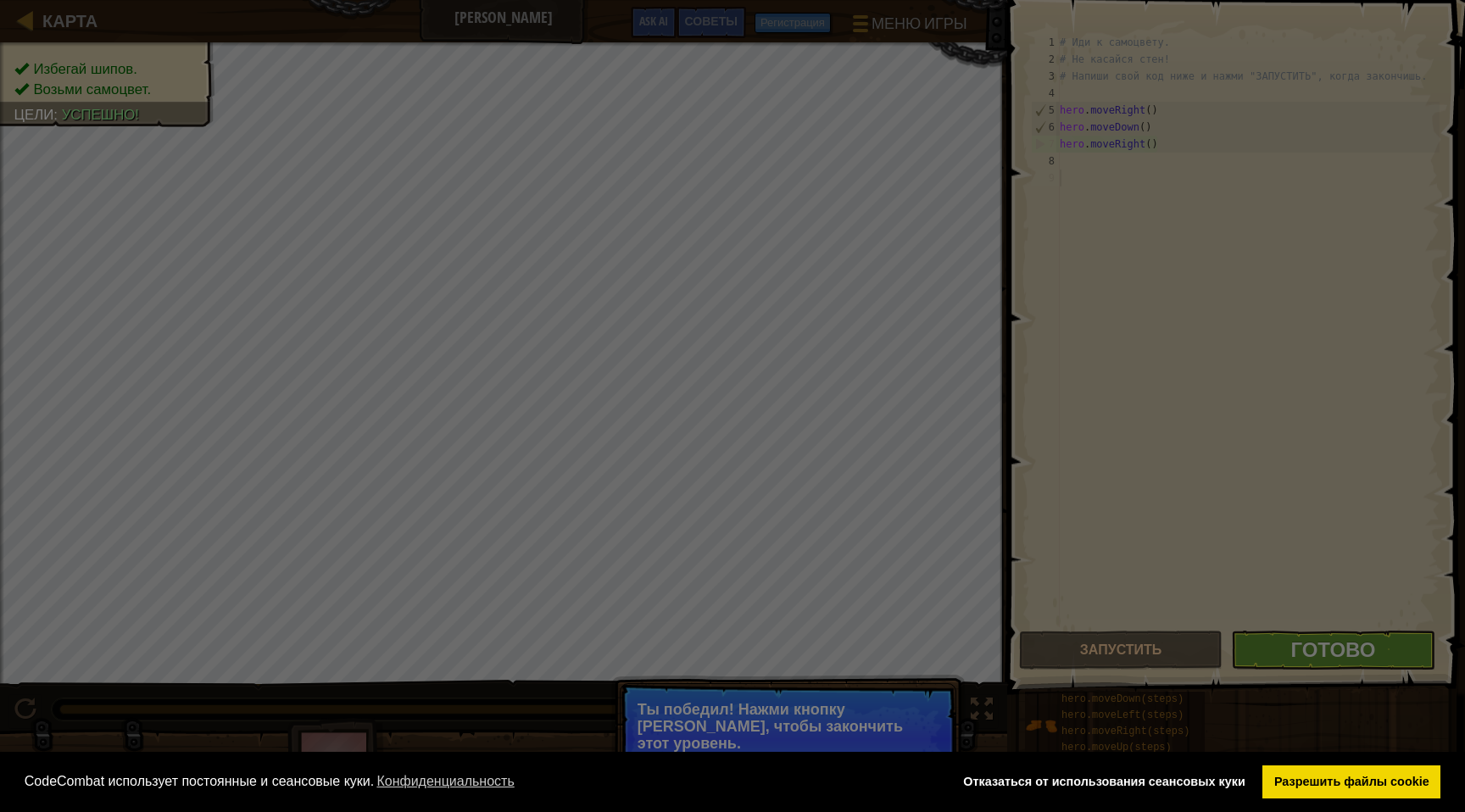
click at [1305, 2] on body "Cookie Policy CodeCombat использует постоянные и сеансовые куки. Конфиденциальн…" at bounding box center [732, 1] width 1465 height 2
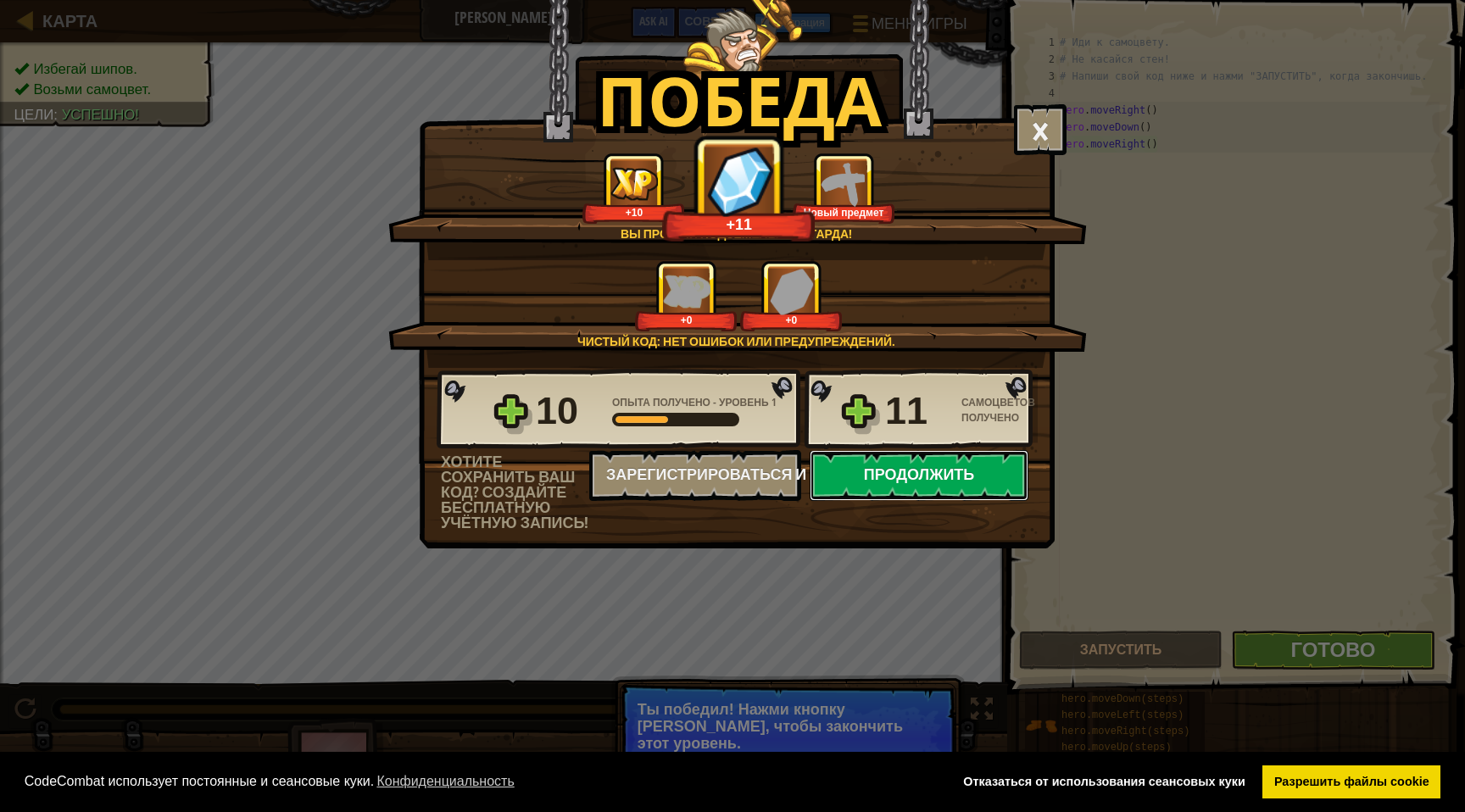
click at [901, 476] on button "Продолжить" at bounding box center [918, 476] width 219 height 51
select select "ru"
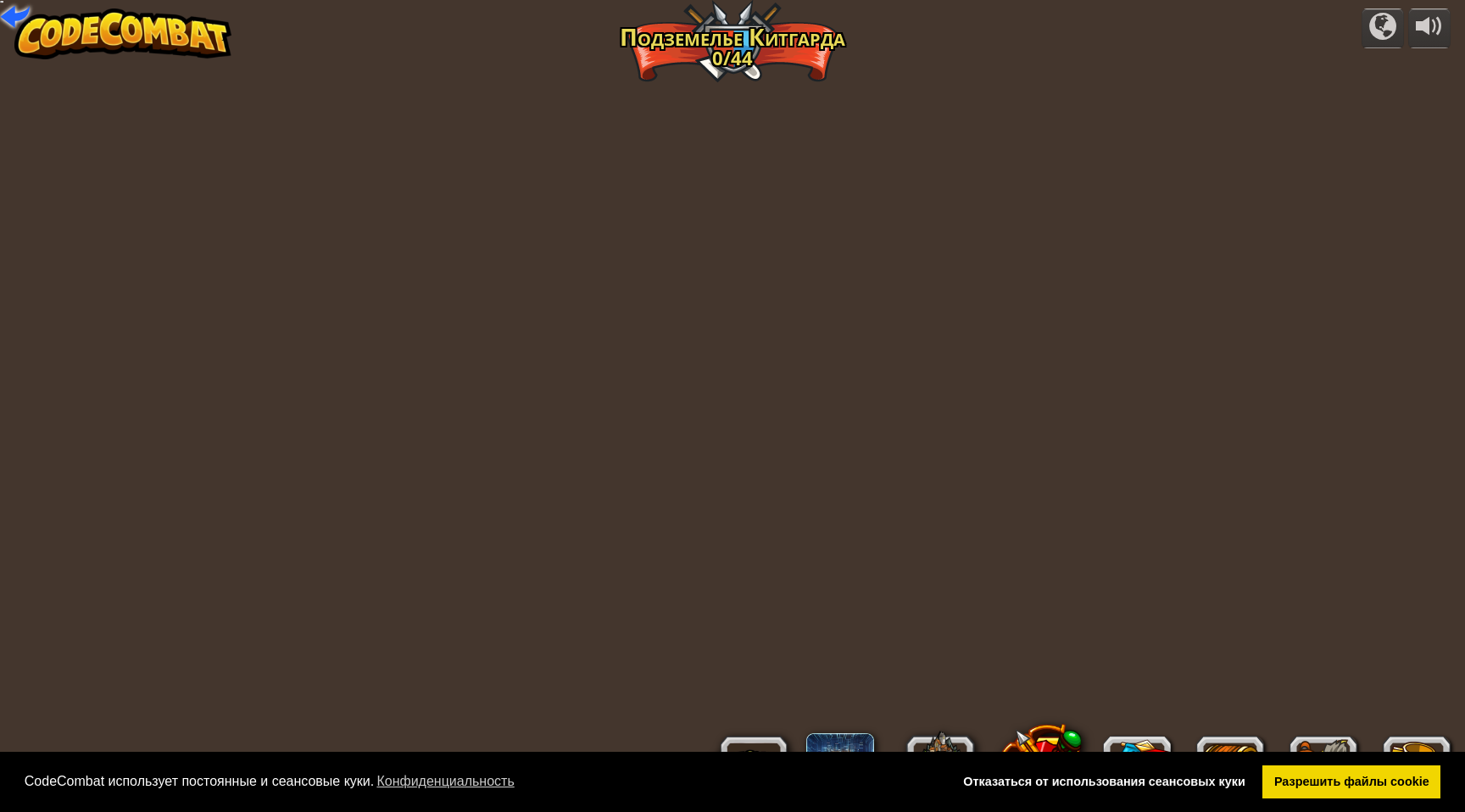
select select "ru"
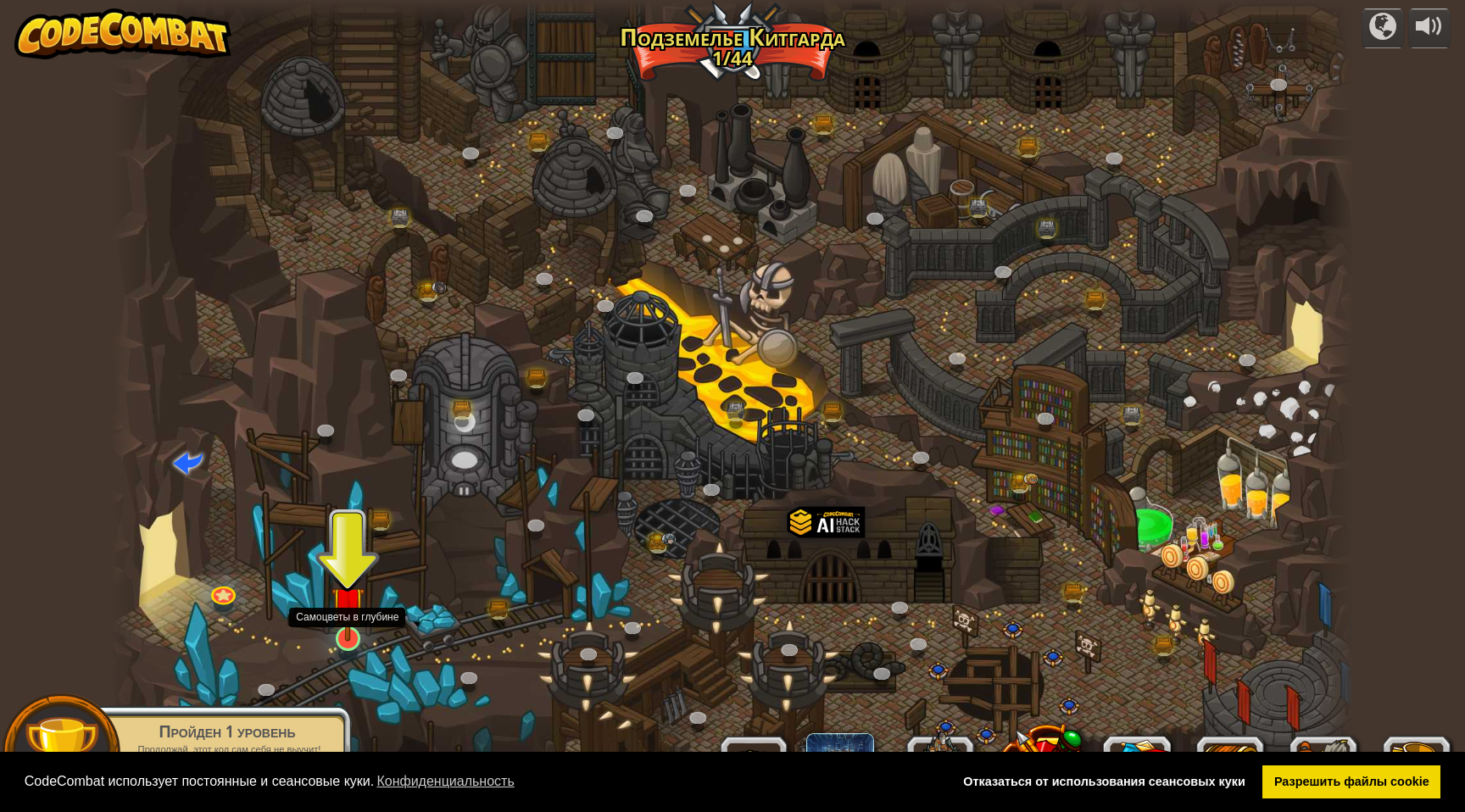
click at [352, 613] on img at bounding box center [348, 603] width 34 height 77
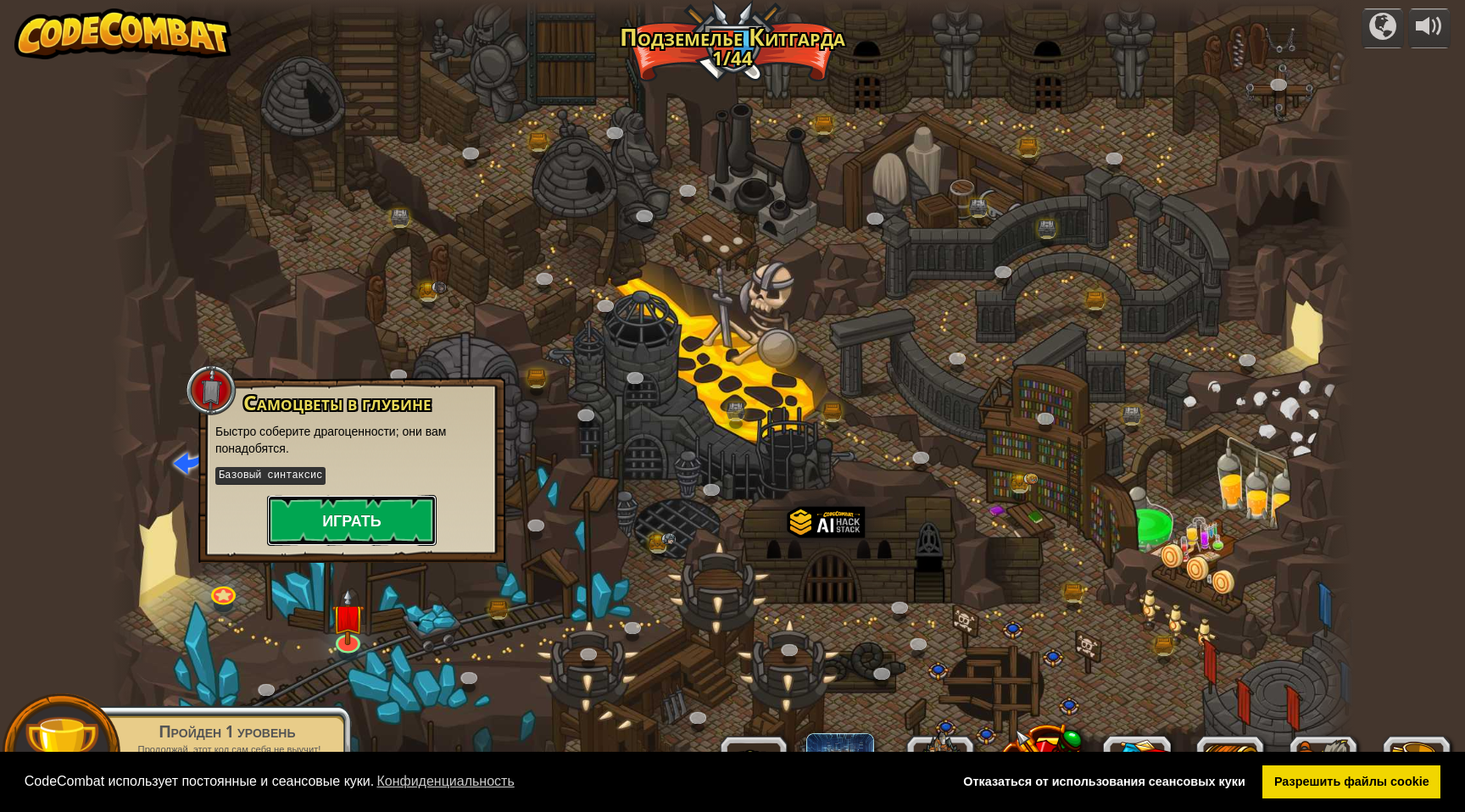
click at [329, 535] on button "Играть" at bounding box center [352, 521] width 170 height 51
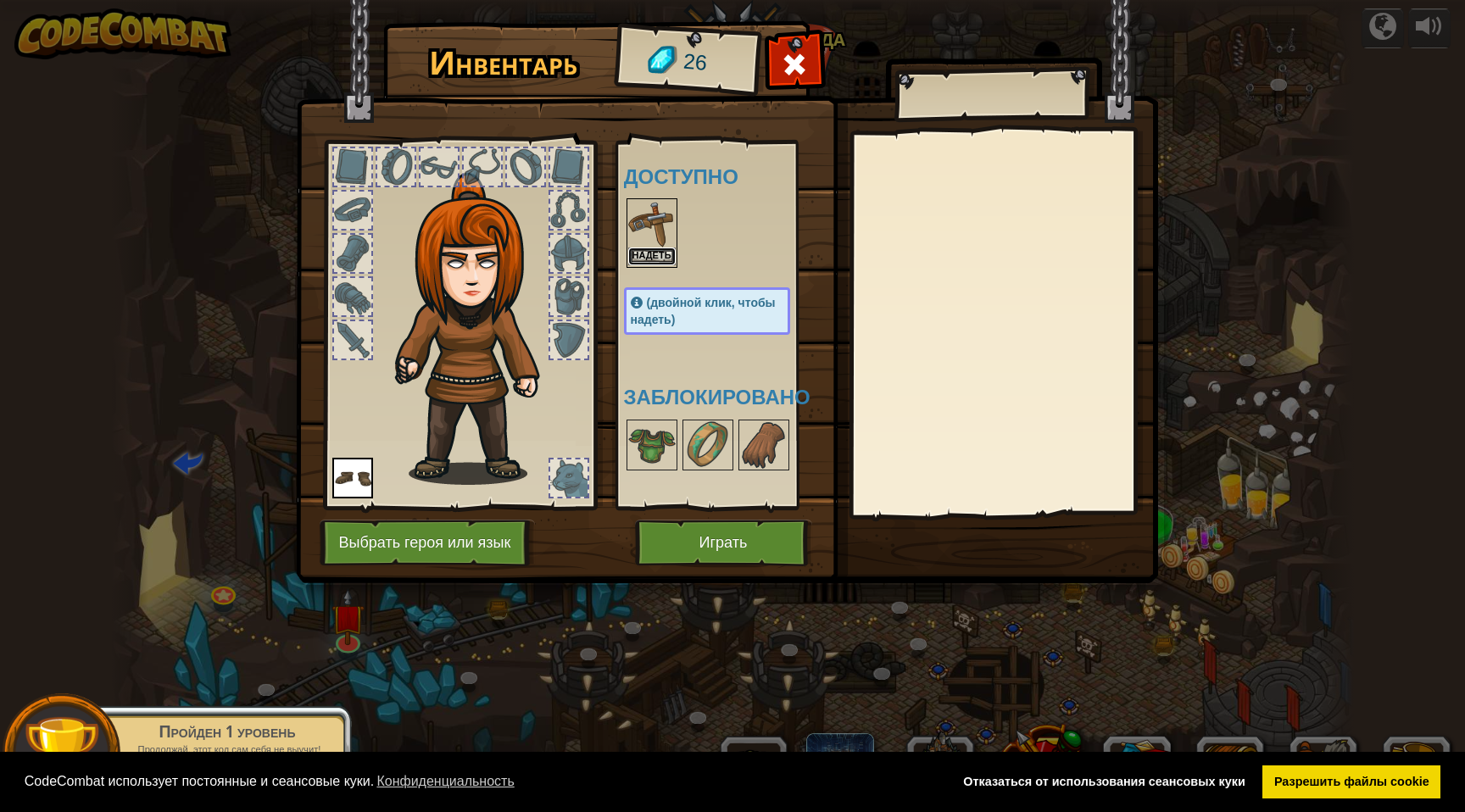
click at [656, 248] on button "Надеть" at bounding box center [652, 256] width 48 height 18
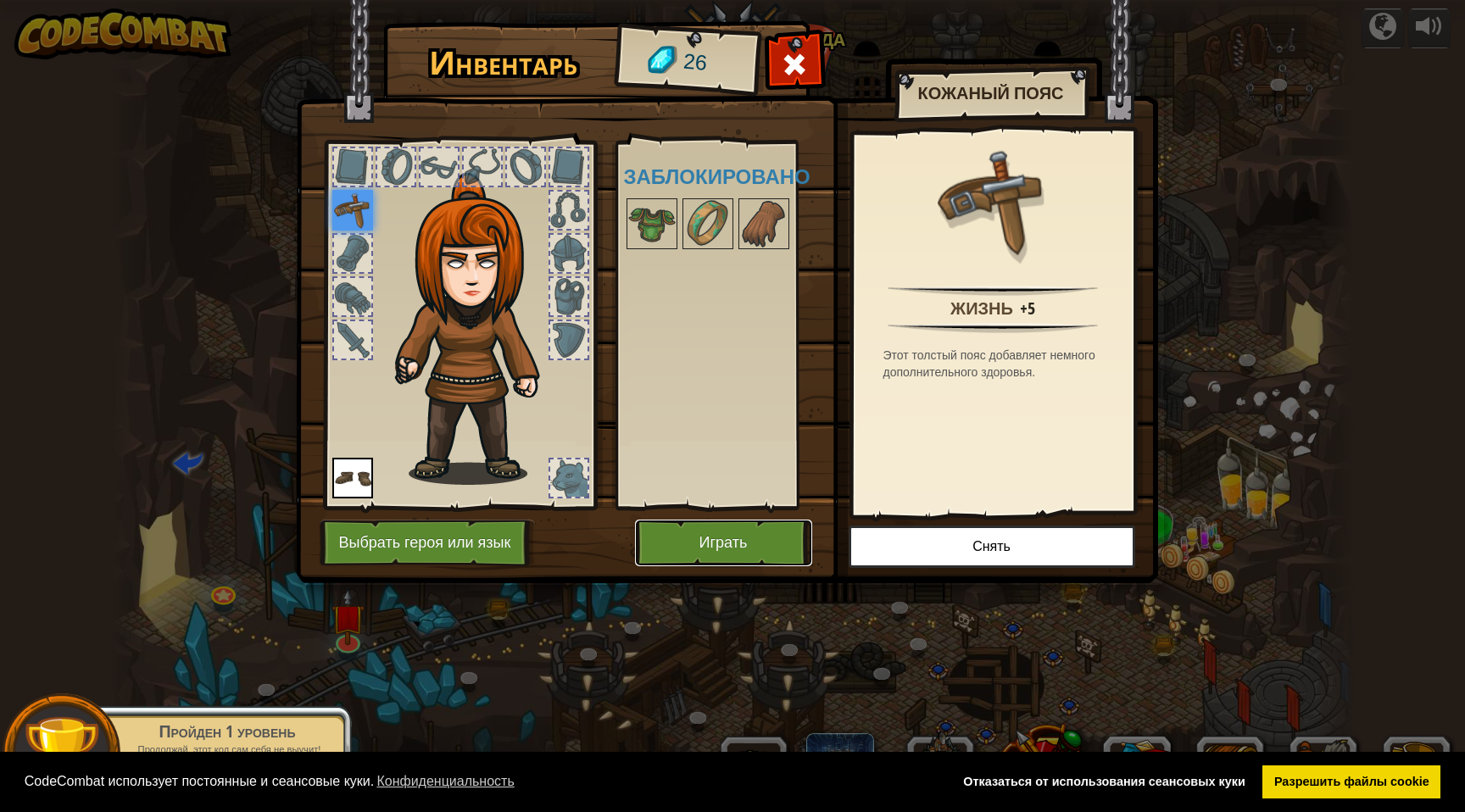
click at [712, 550] on button "Играть" at bounding box center [723, 543] width 177 height 47
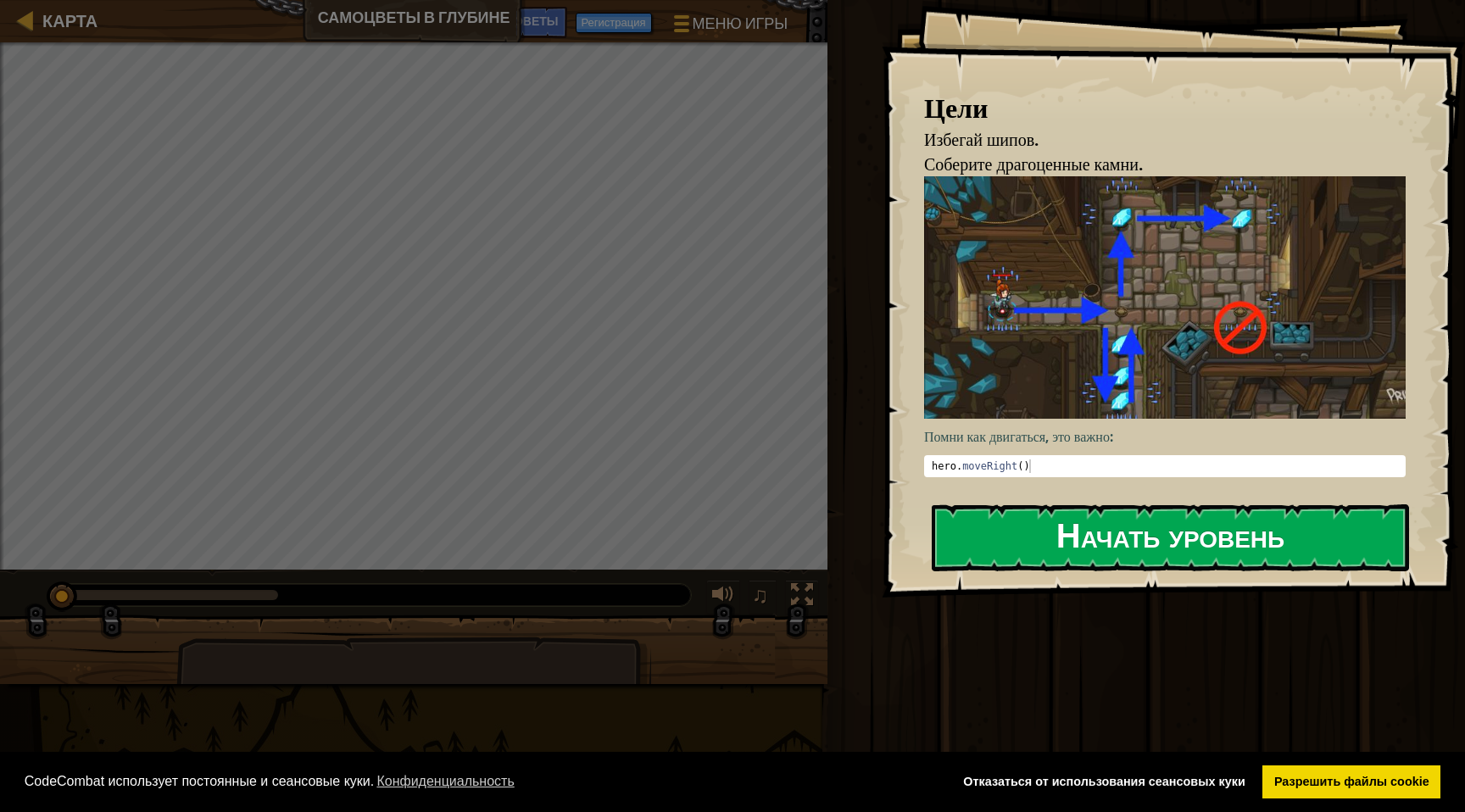
click at [1085, 548] on button "Начать уровень" at bounding box center [1171, 537] width 477 height 67
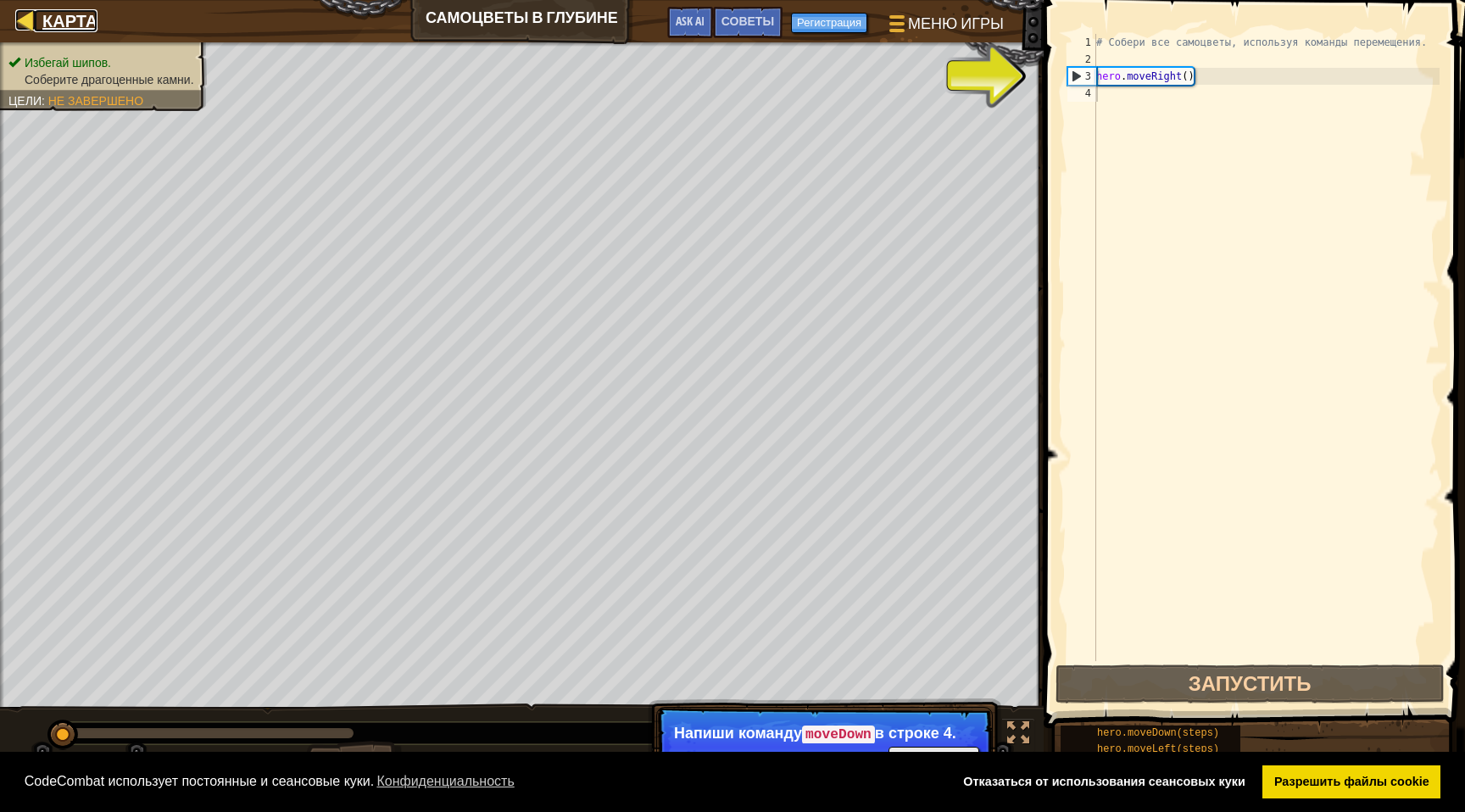
click at [22, 10] on div at bounding box center [26, 20] width 22 height 22
select select "ru"
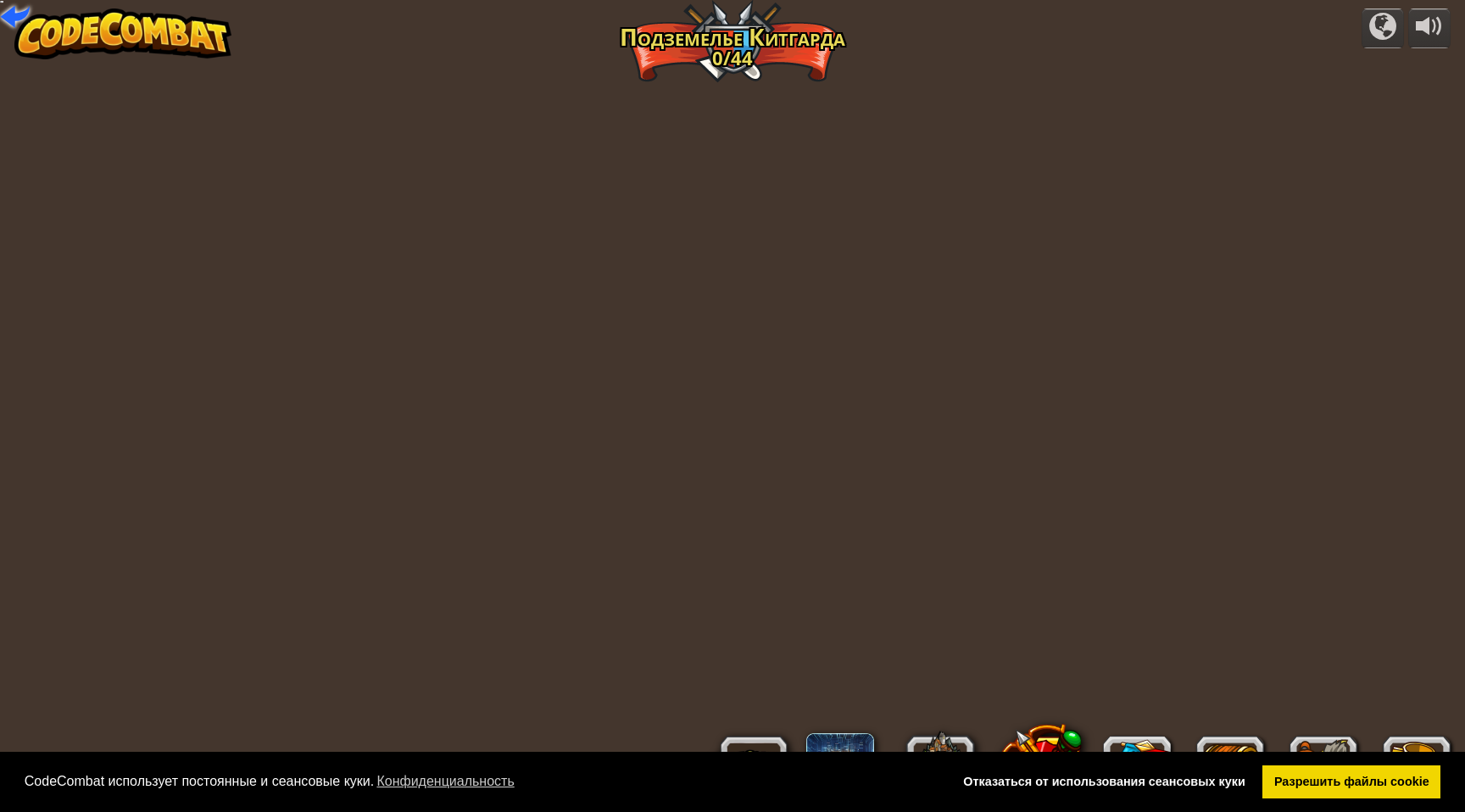
select select "ru"
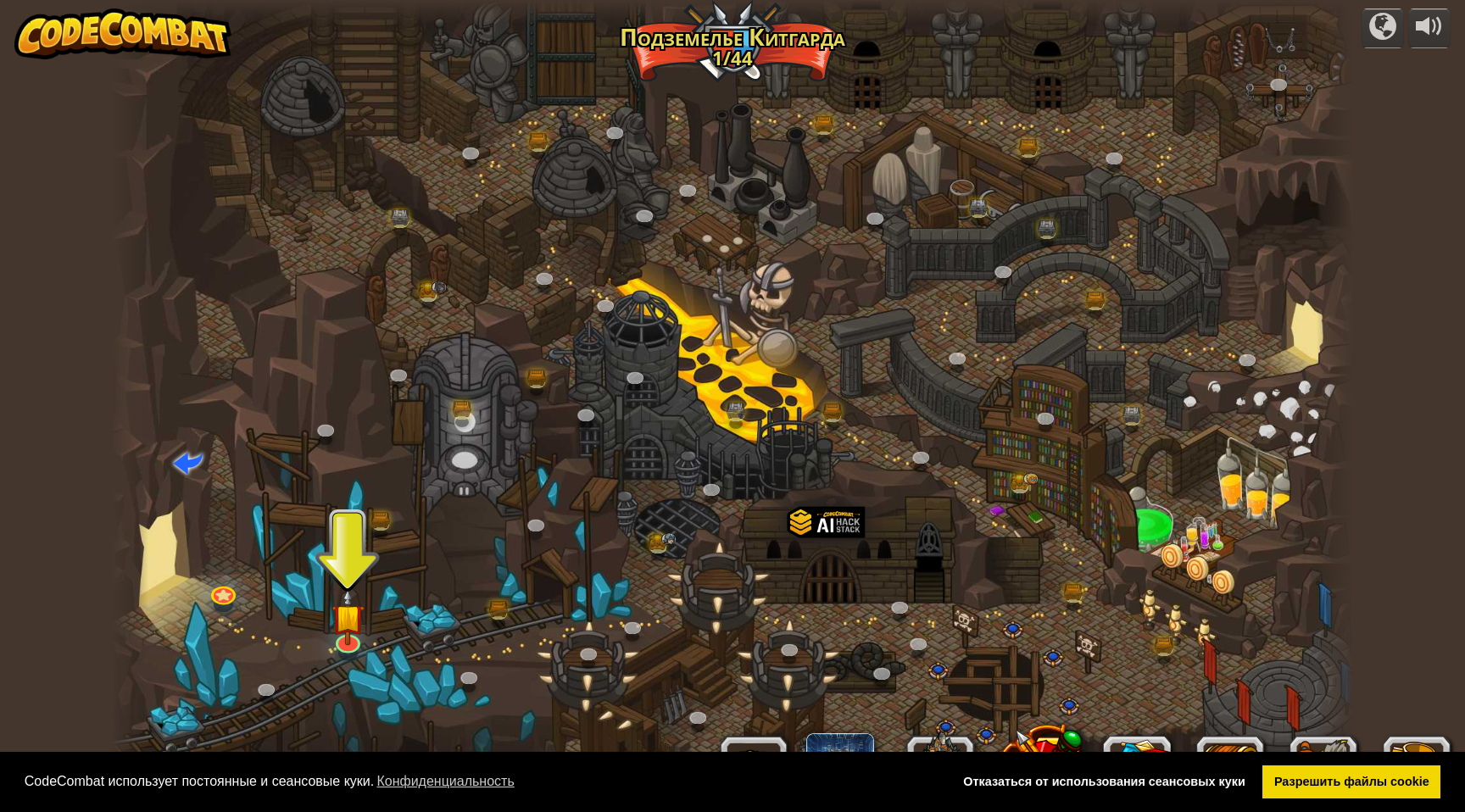
click at [38, 35] on img at bounding box center [123, 34] width 217 height 51
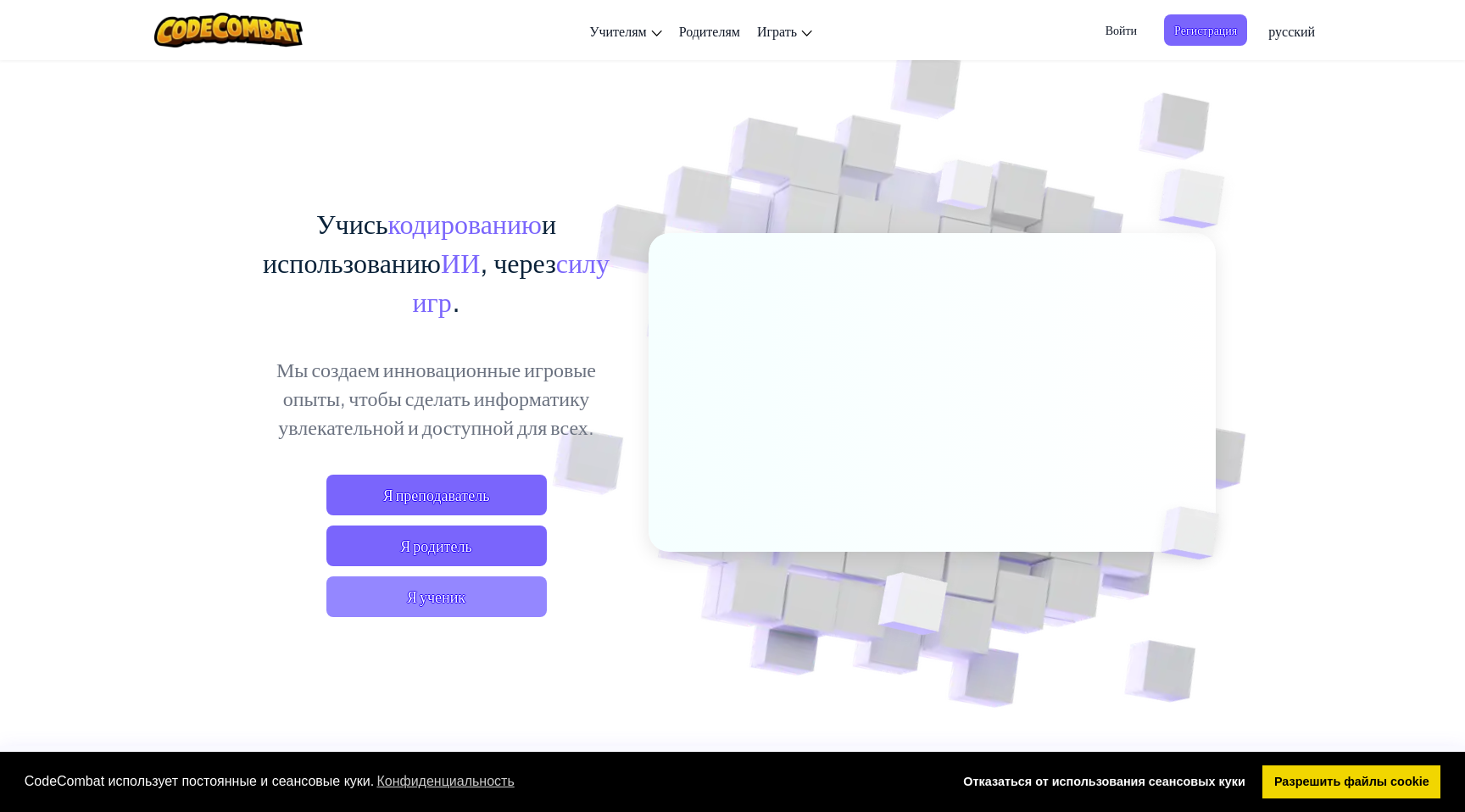
click at [413, 595] on span "Я ученик" at bounding box center [436, 597] width 221 height 41
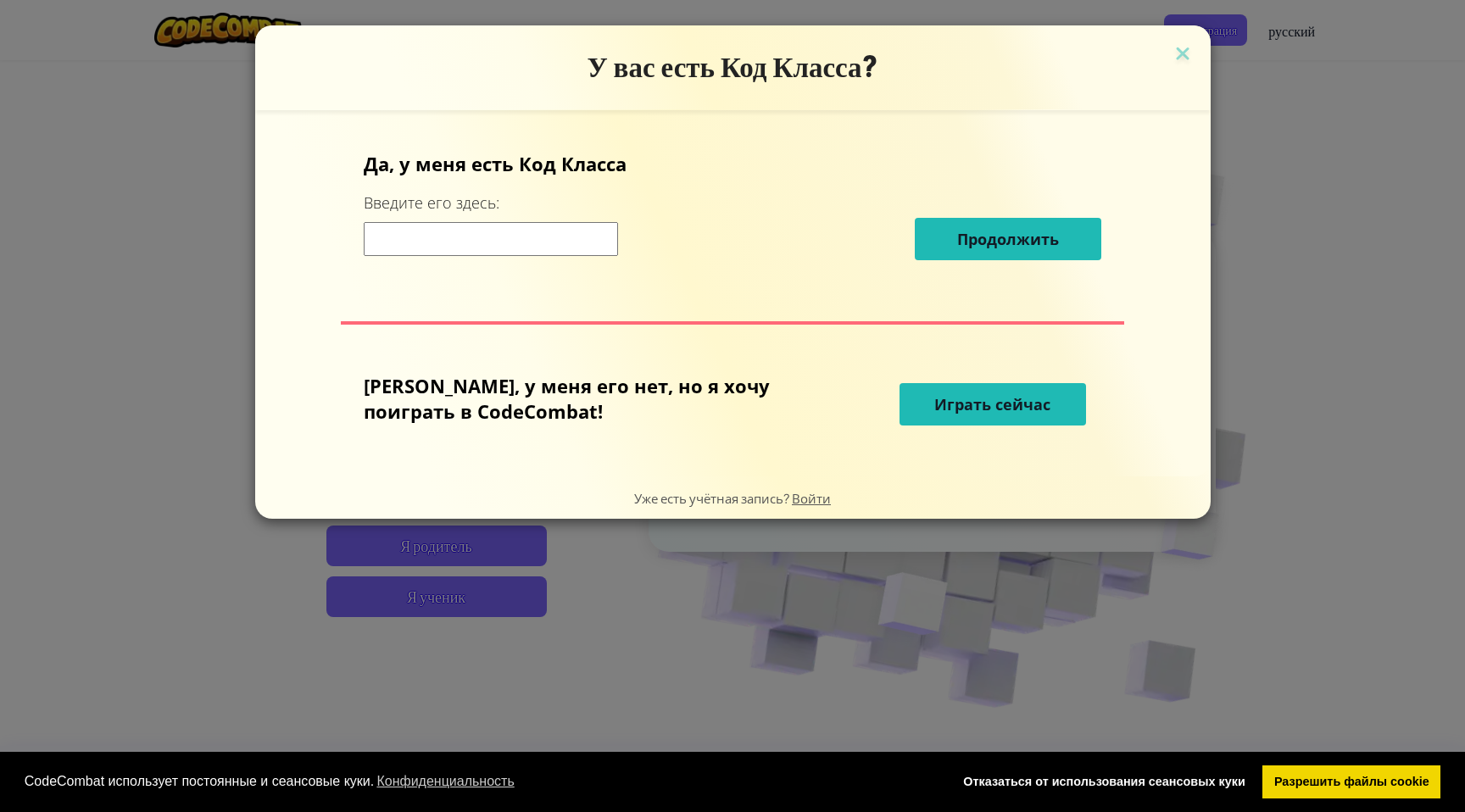
click at [899, 420] on button "Играть сейчас" at bounding box center [993, 404] width 187 height 42
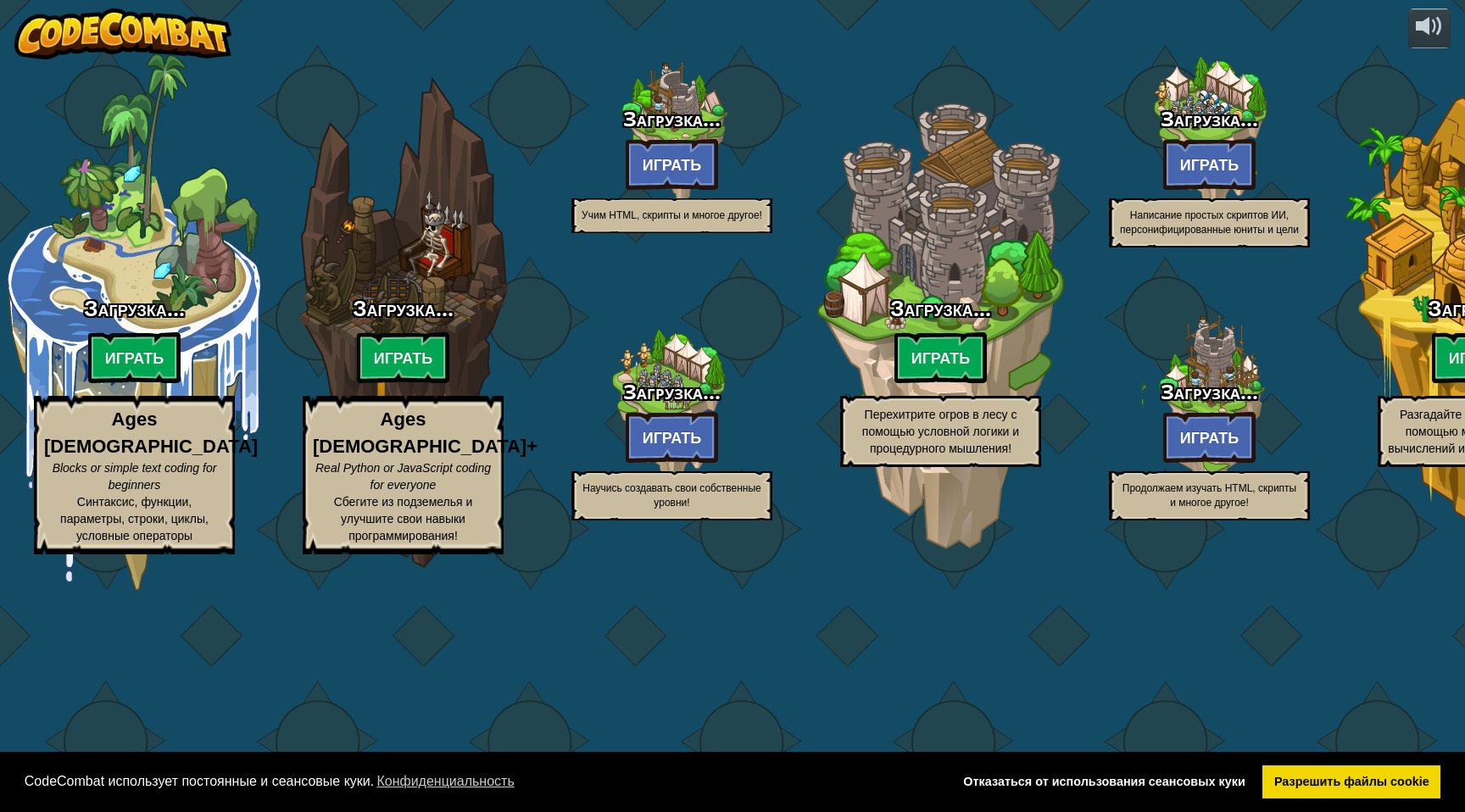
select select "ru"
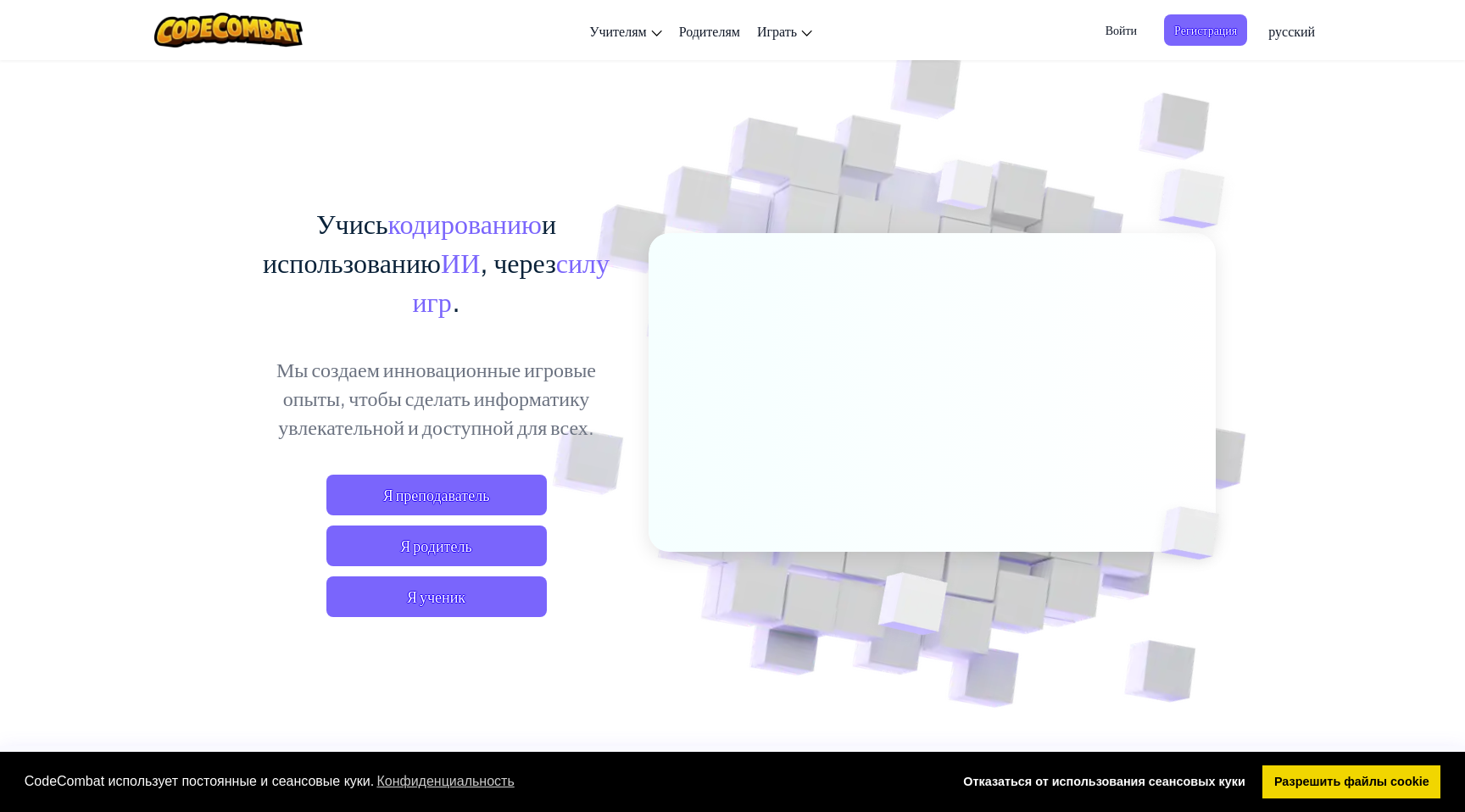
select select "ru"
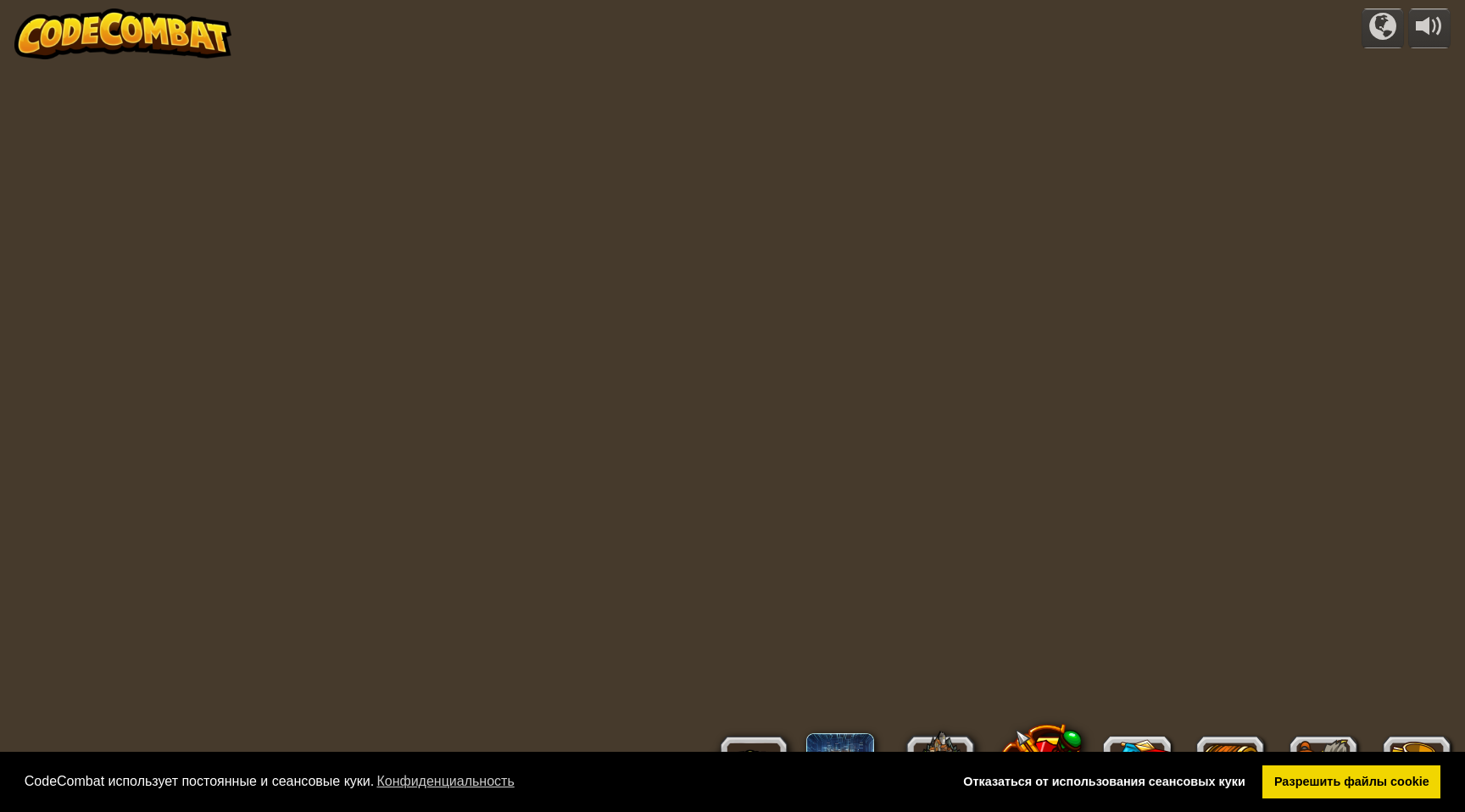
select select "ru"
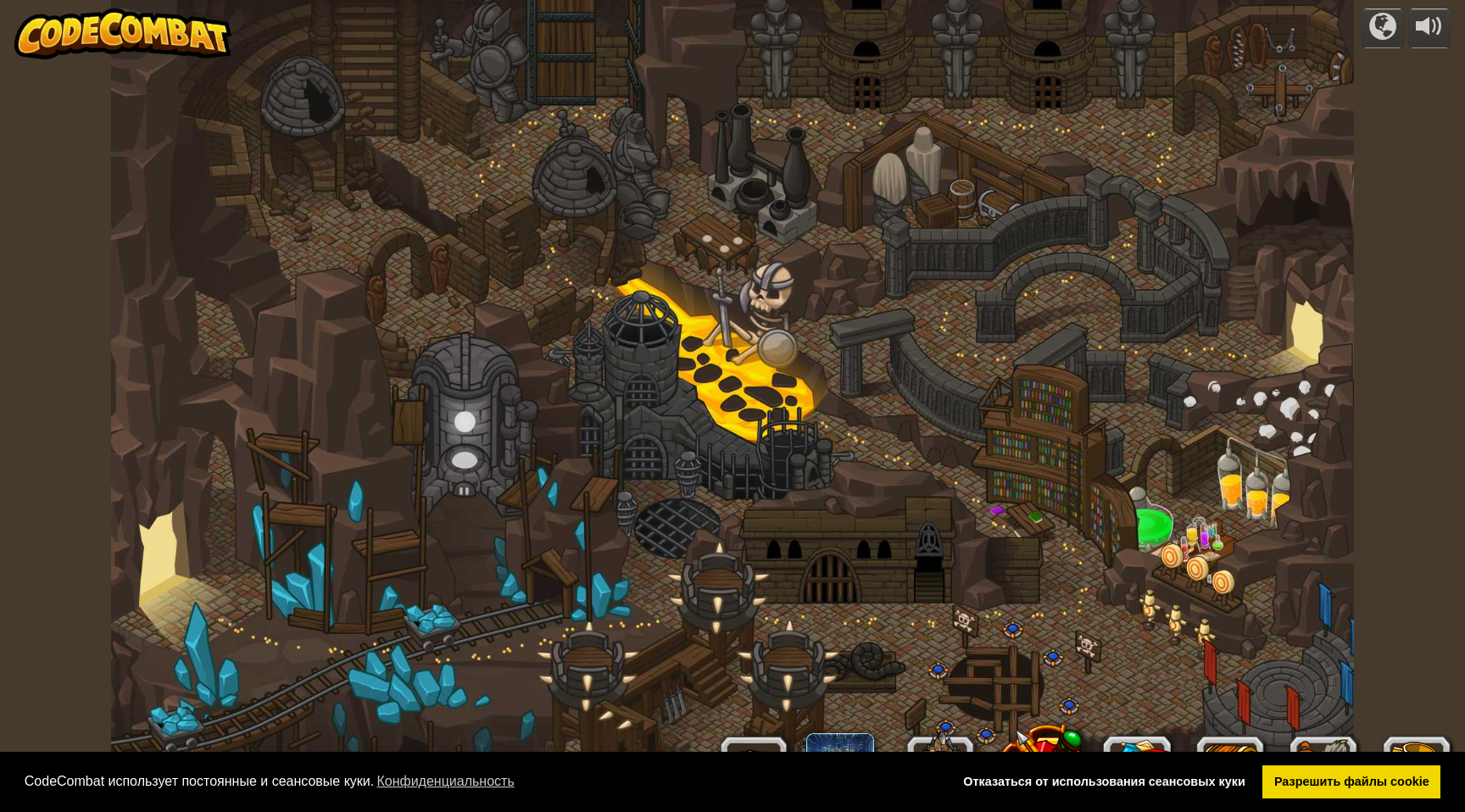
select select "ru"
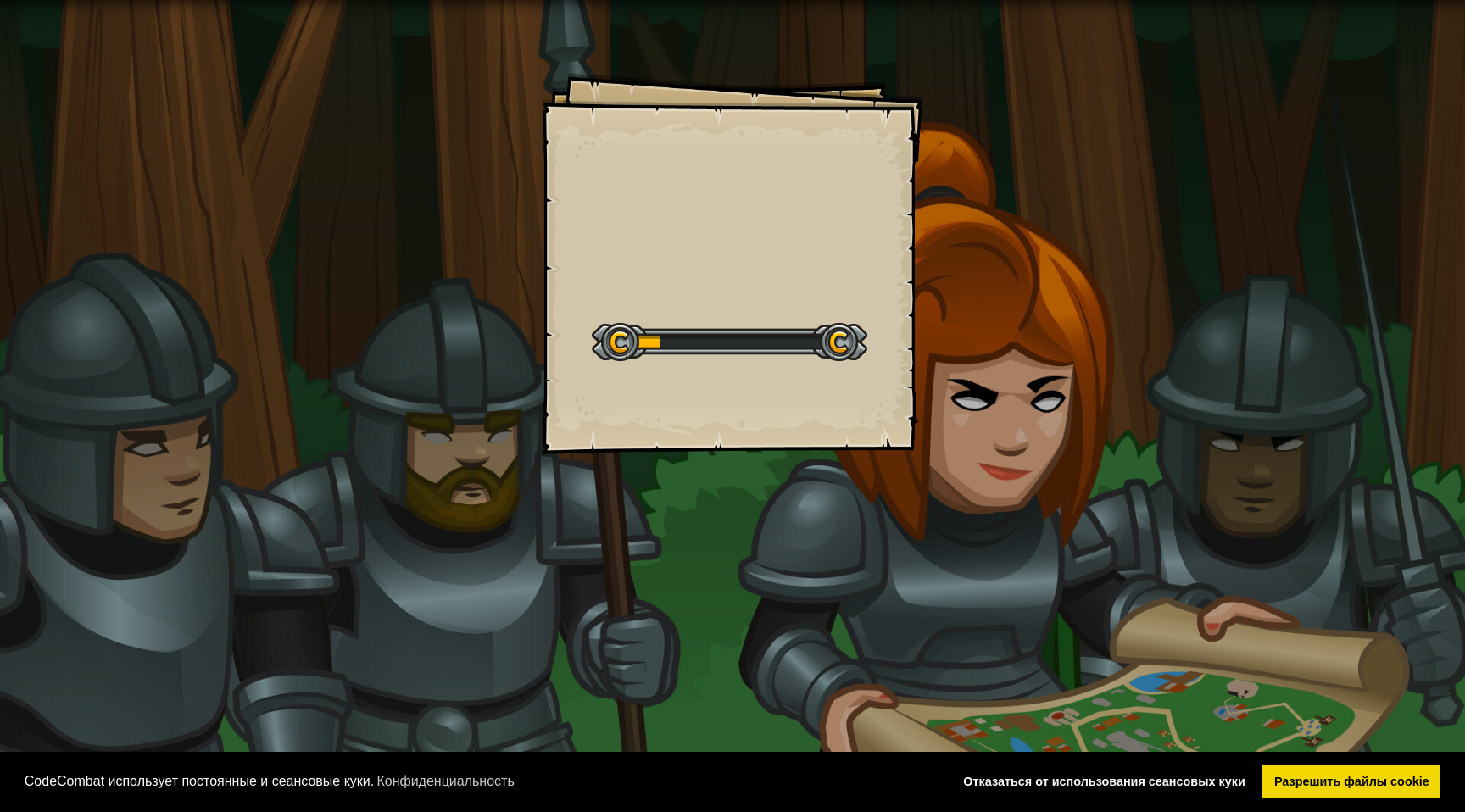
select select "ru"
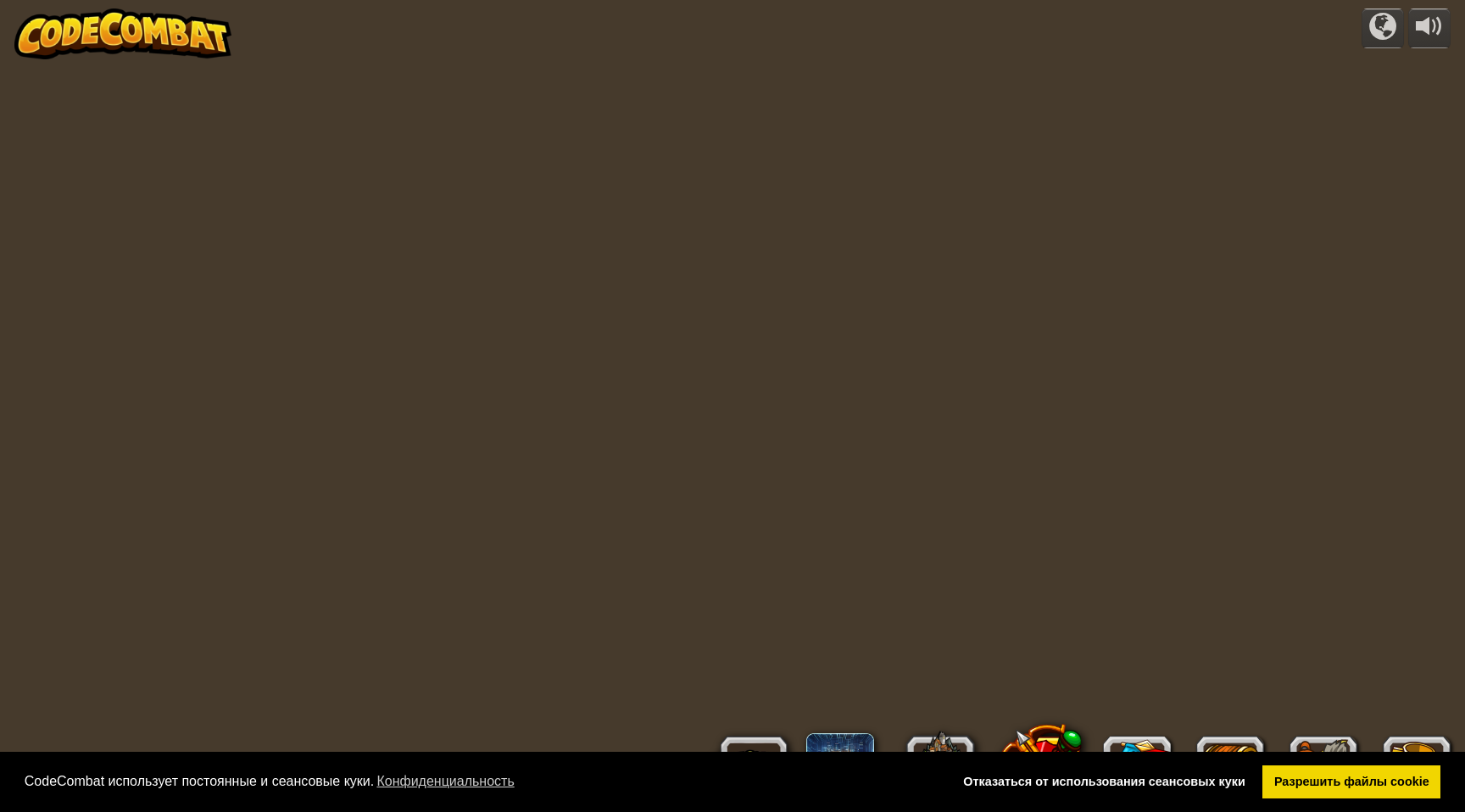
select select "ru"
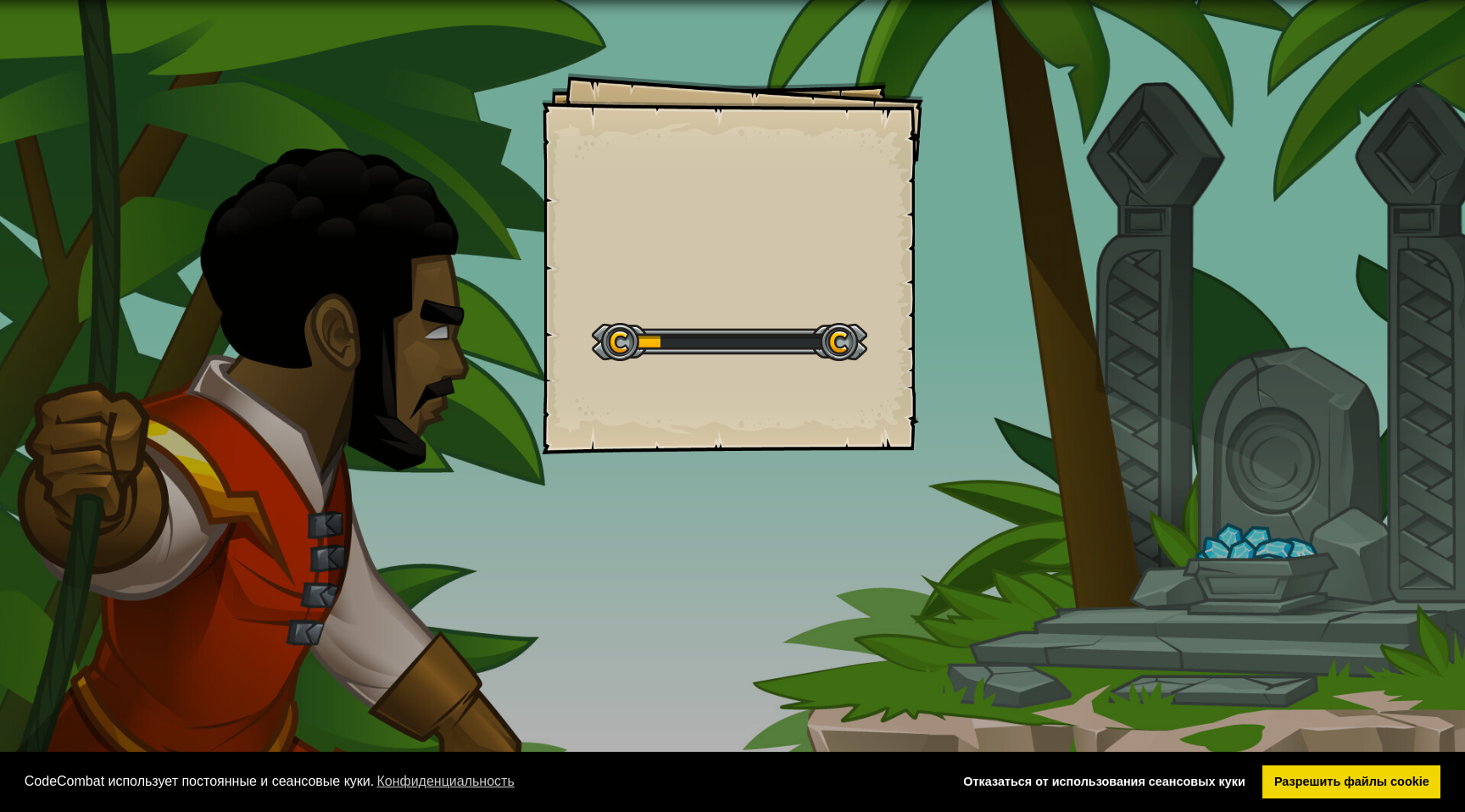
select select "ru"
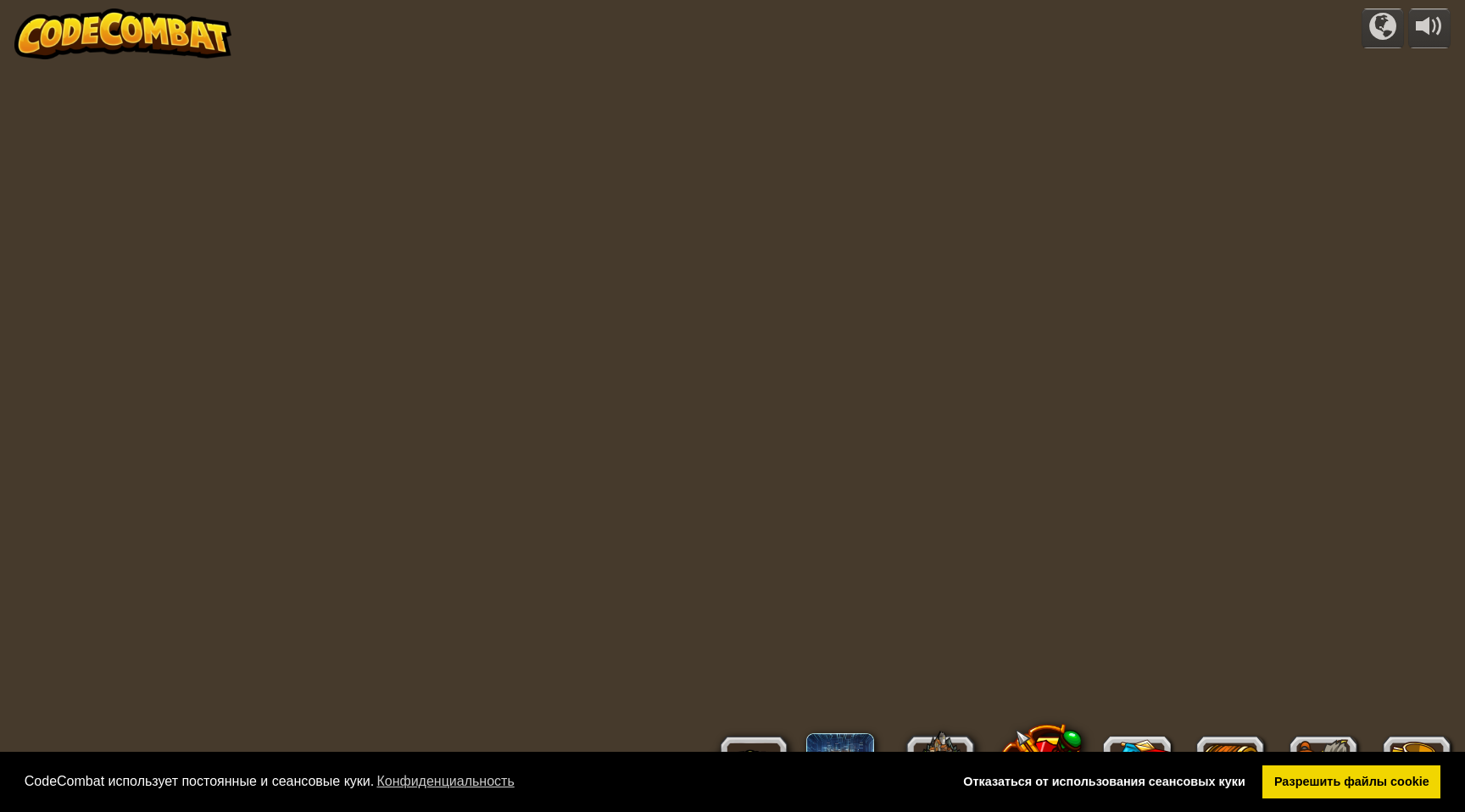
select select "ru"
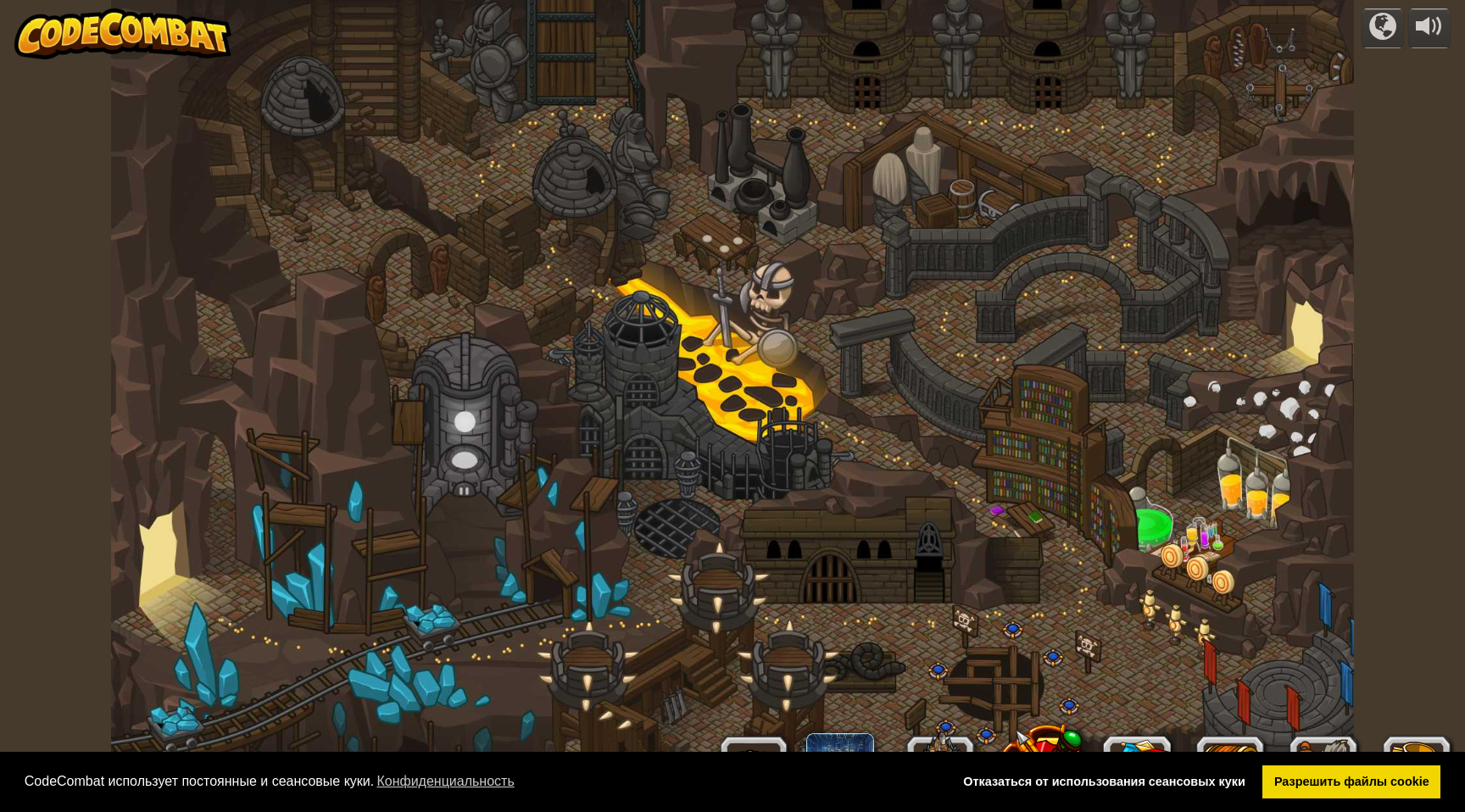
select select "ru"
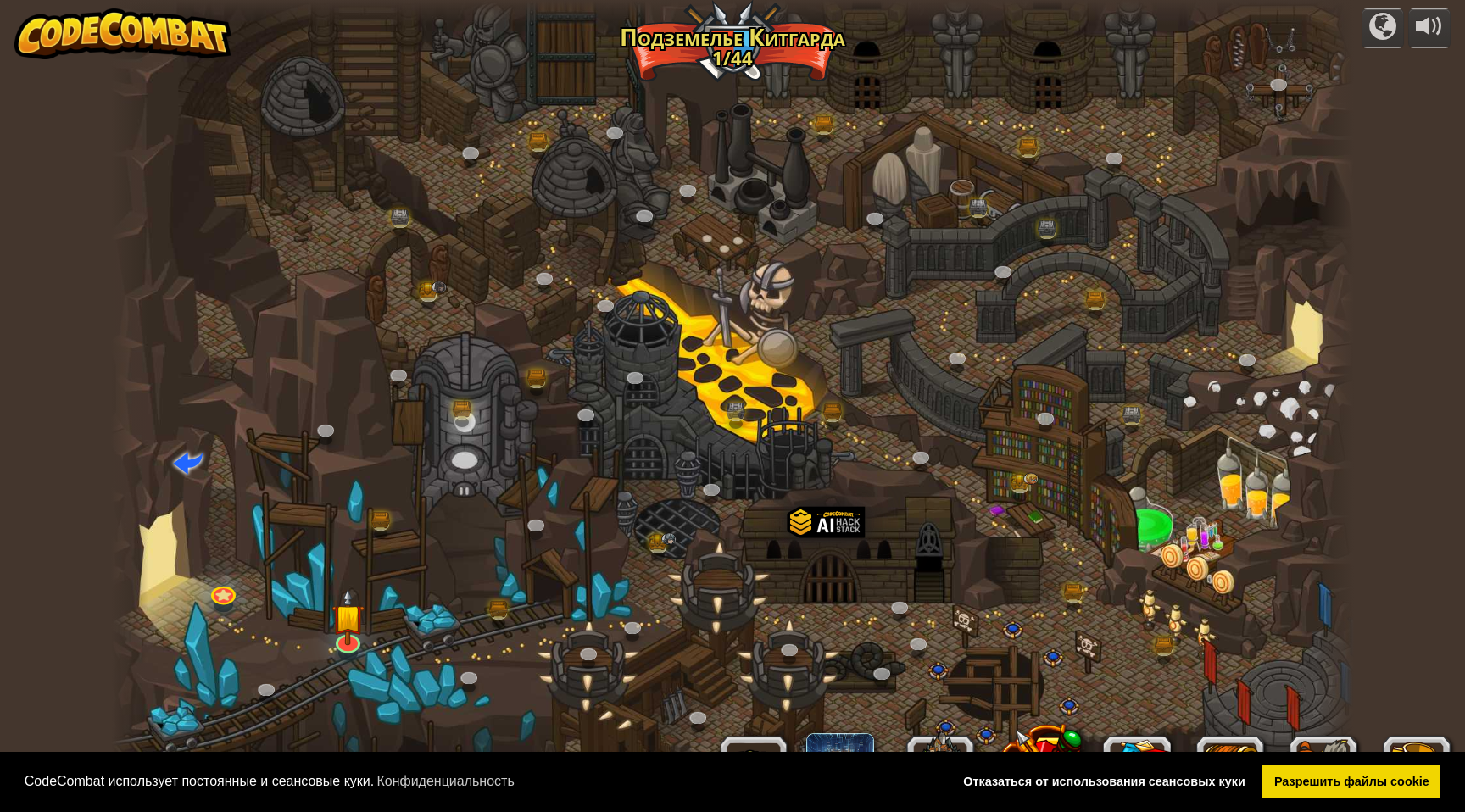
select select "ru"
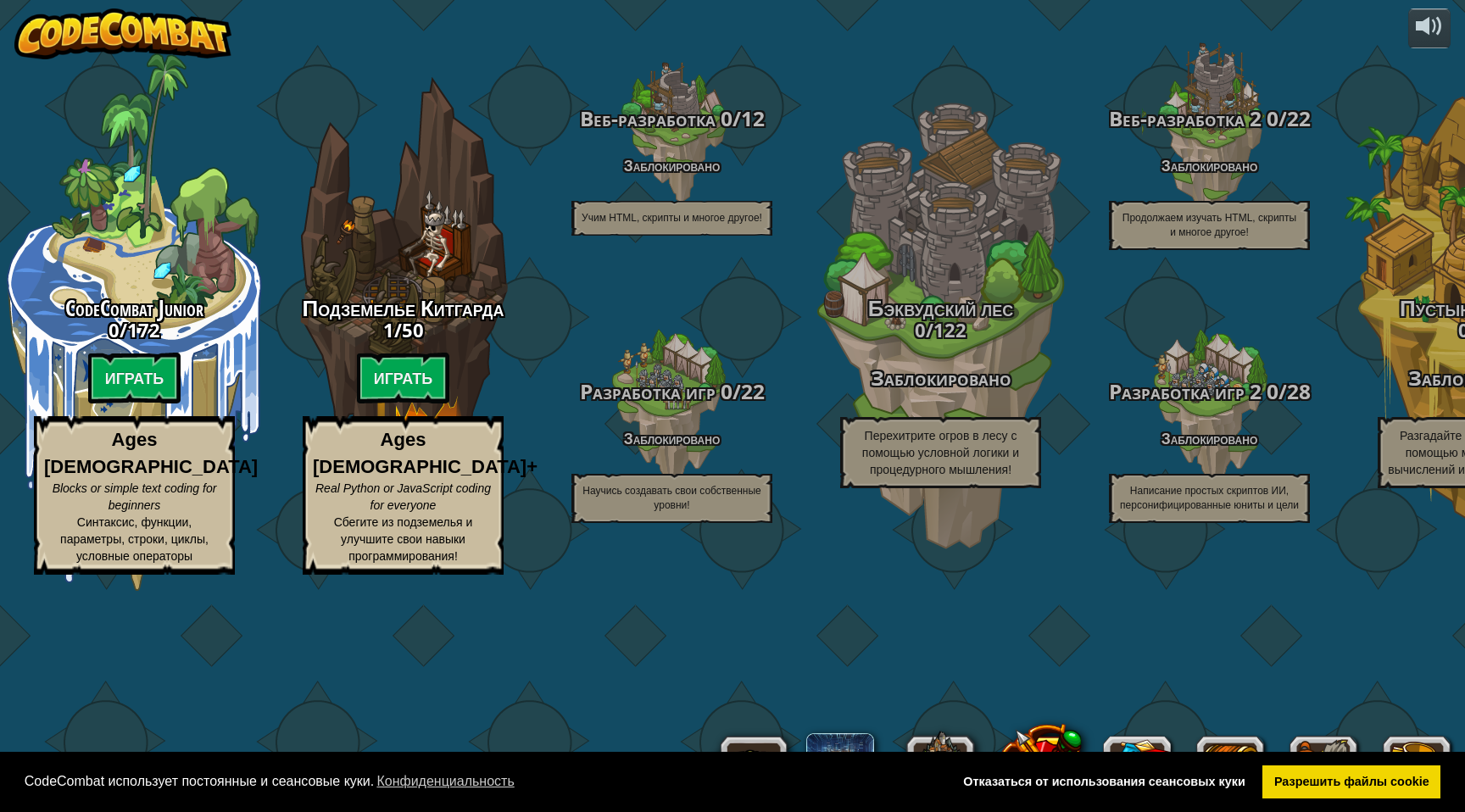
select select "ru"
